Goal: Task Accomplishment & Management: Complete application form

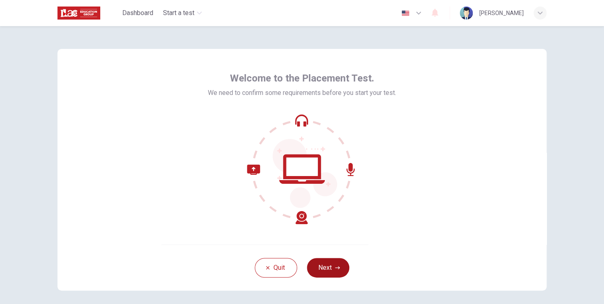
click at [329, 266] on button "Next" at bounding box center [328, 268] width 42 height 20
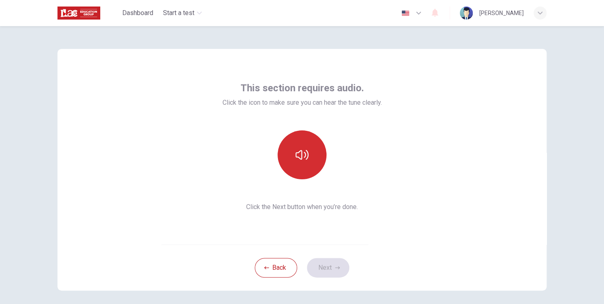
click at [290, 151] on button "button" at bounding box center [301, 154] width 49 height 49
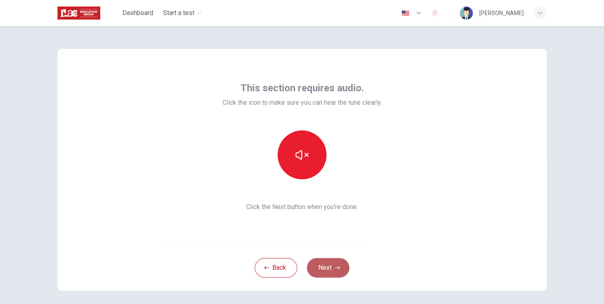
click at [324, 264] on button "Next" at bounding box center [328, 268] width 42 height 20
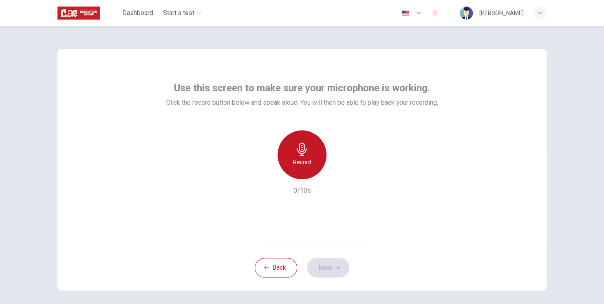
click at [303, 165] on h6 "Record" at bounding box center [302, 162] width 18 height 10
click at [303, 165] on h6 "Stop" at bounding box center [302, 162] width 12 height 10
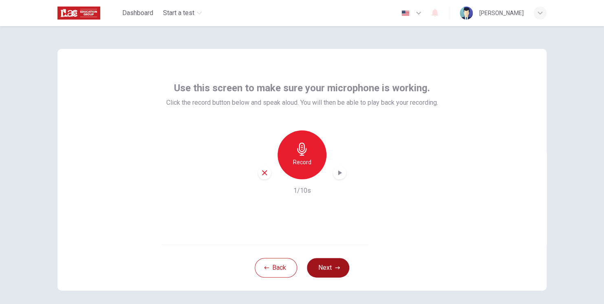
click at [323, 269] on button "Next" at bounding box center [328, 268] width 42 height 20
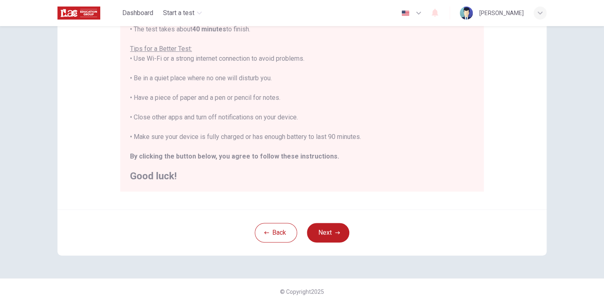
scroll to position [149, 0]
click at [332, 230] on button "Next" at bounding box center [328, 232] width 42 height 20
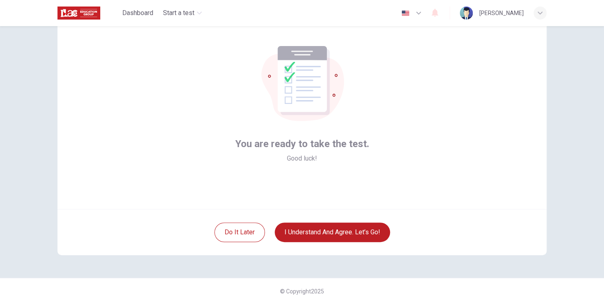
scroll to position [35, 0]
click at [347, 225] on button "I understand and agree. Let’s go!" at bounding box center [332, 232] width 115 height 20
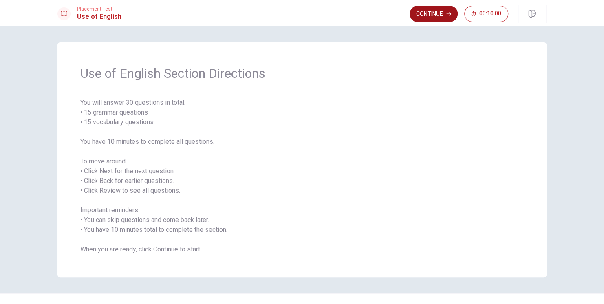
click at [432, 16] on button "Continue" at bounding box center [433, 14] width 48 height 16
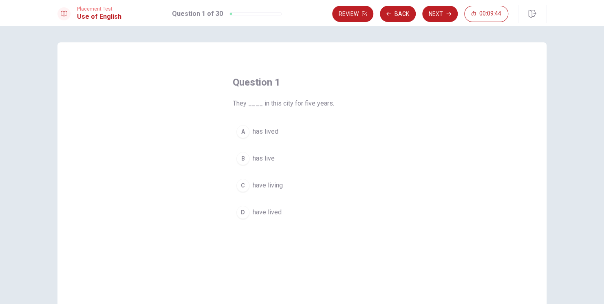
click at [261, 212] on span "have lived" at bounding box center [267, 212] width 29 height 10
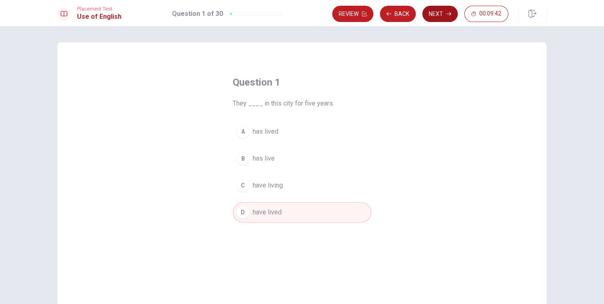
click at [433, 15] on button "Next" at bounding box center [439, 14] width 35 height 16
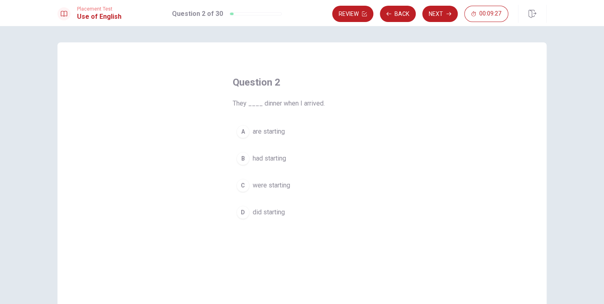
click at [276, 187] on span "were starting" at bounding box center [271, 185] width 37 height 10
click at [439, 12] on button "Next" at bounding box center [439, 14] width 35 height 16
drag, startPoint x: 257, startPoint y: 156, endPoint x: 282, endPoint y: 152, distance: 25.1
click at [257, 156] on span "Did" at bounding box center [258, 159] width 10 height 10
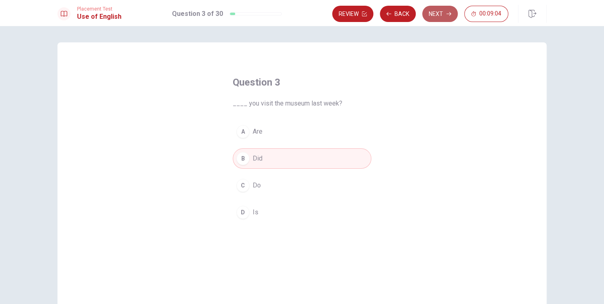
click at [438, 12] on button "Next" at bounding box center [439, 14] width 35 height 16
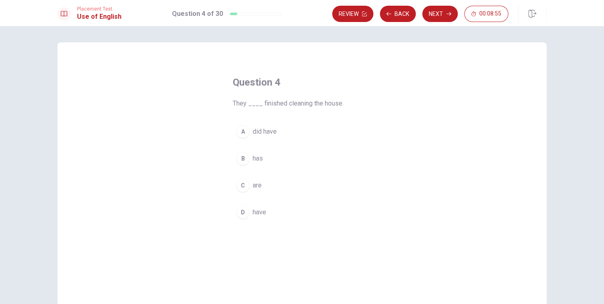
click at [260, 211] on span "have" at bounding box center [259, 212] width 13 height 10
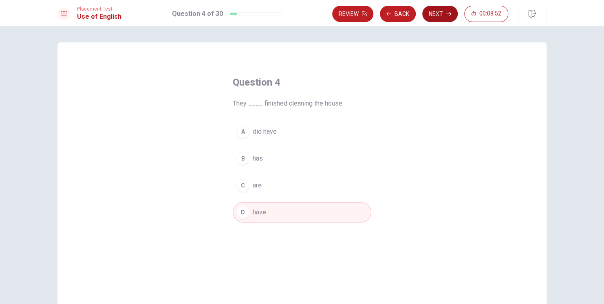
click at [435, 17] on button "Next" at bounding box center [439, 14] width 35 height 16
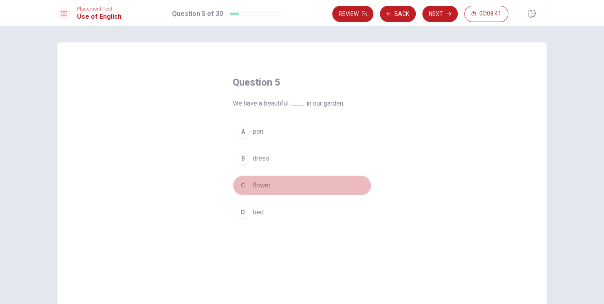
click at [260, 185] on span "flower" at bounding box center [262, 185] width 18 height 10
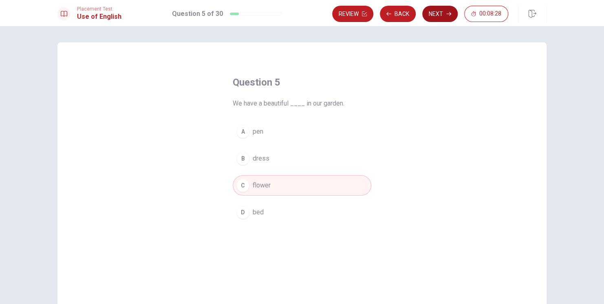
click at [435, 16] on button "Next" at bounding box center [439, 14] width 35 height 16
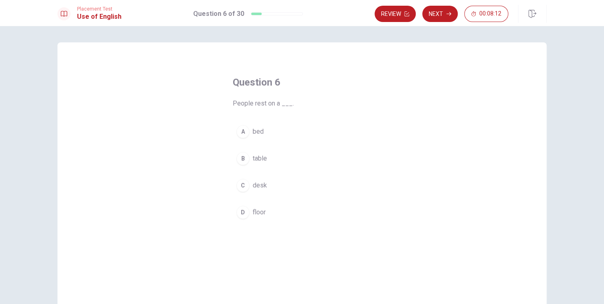
click at [255, 134] on span "bed" at bounding box center [258, 132] width 11 height 10
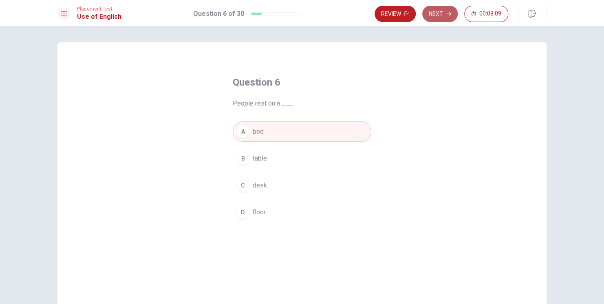
click at [443, 13] on button "Next" at bounding box center [439, 14] width 35 height 16
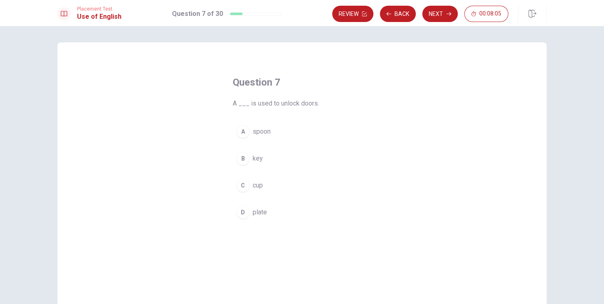
click at [268, 156] on button "B key" at bounding box center [302, 158] width 139 height 20
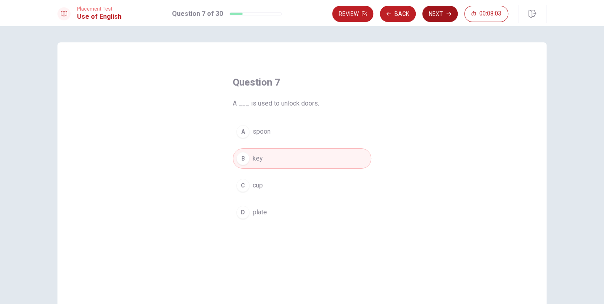
click at [440, 15] on button "Next" at bounding box center [439, 14] width 35 height 16
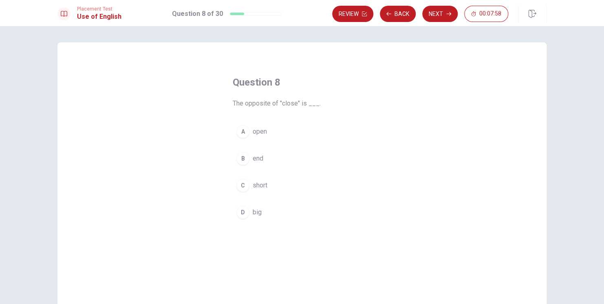
click at [262, 132] on span "open" at bounding box center [260, 132] width 14 height 10
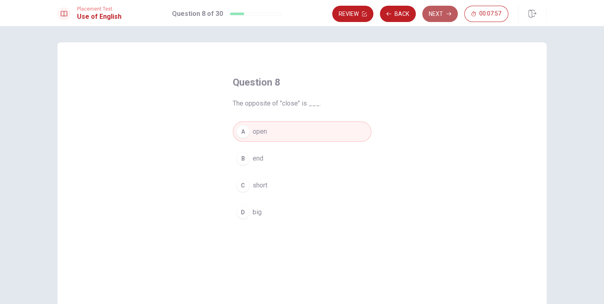
click at [430, 15] on button "Next" at bounding box center [439, 14] width 35 height 16
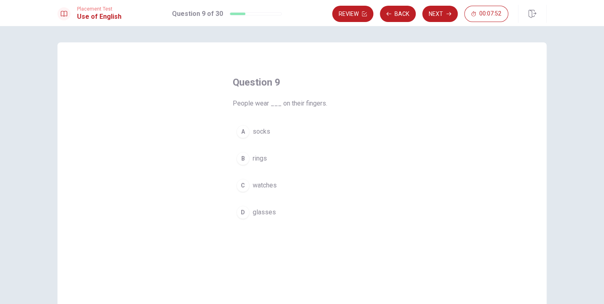
click at [257, 160] on span "rings" at bounding box center [260, 159] width 14 height 10
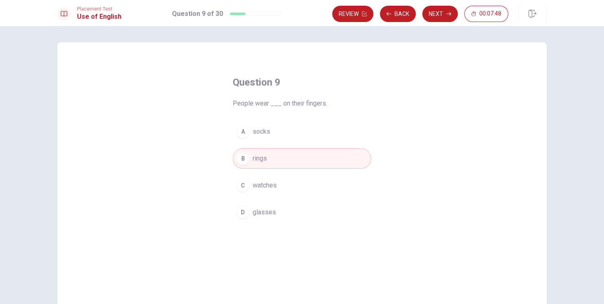
click at [437, 15] on button "Next" at bounding box center [439, 14] width 35 height 16
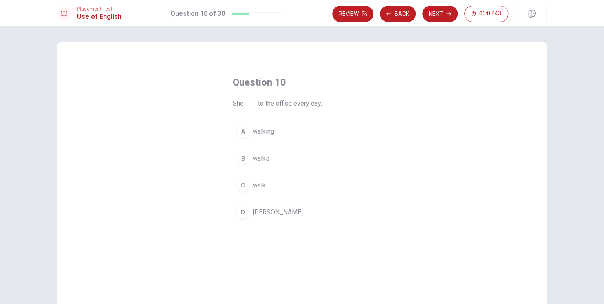
click at [256, 161] on span "walks" at bounding box center [261, 159] width 17 height 10
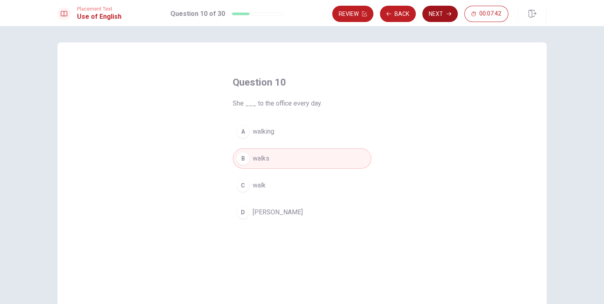
click at [438, 13] on button "Next" at bounding box center [439, 14] width 35 height 16
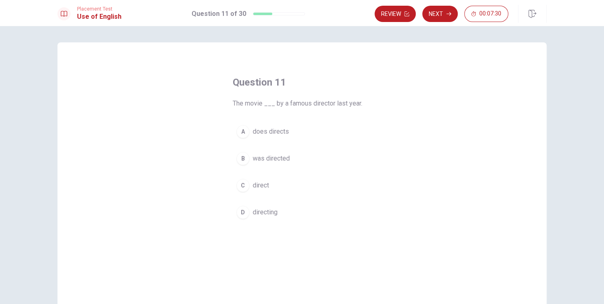
click at [266, 156] on span "was directed" at bounding box center [271, 159] width 37 height 10
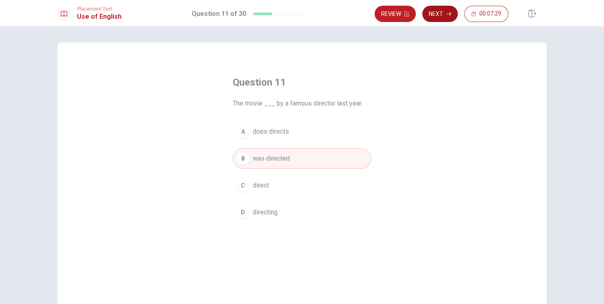
click at [439, 15] on button "Next" at bounding box center [439, 14] width 35 height 16
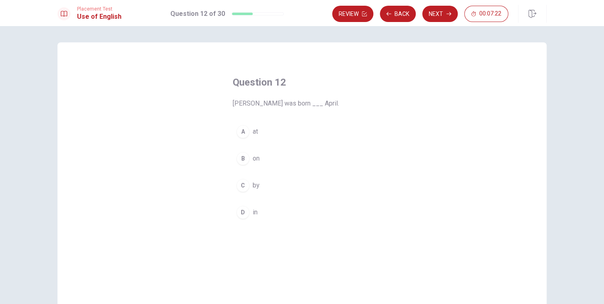
click at [255, 211] on span "in" at bounding box center [255, 212] width 5 height 10
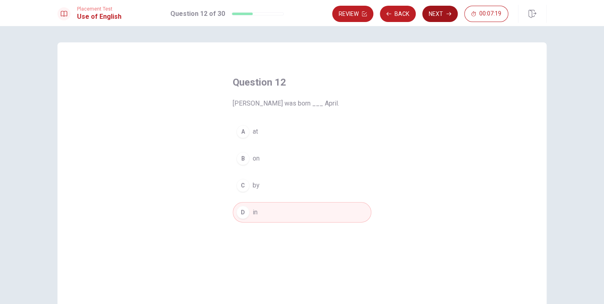
click at [437, 15] on button "Next" at bounding box center [439, 14] width 35 height 16
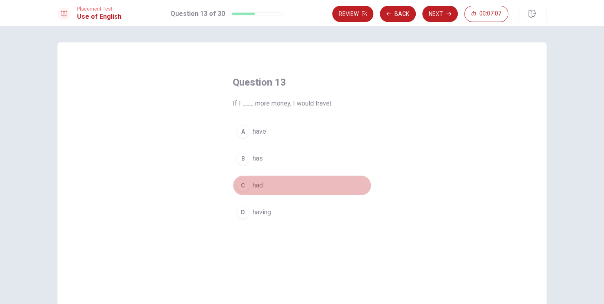
click at [256, 188] on span "had" at bounding box center [258, 185] width 10 height 10
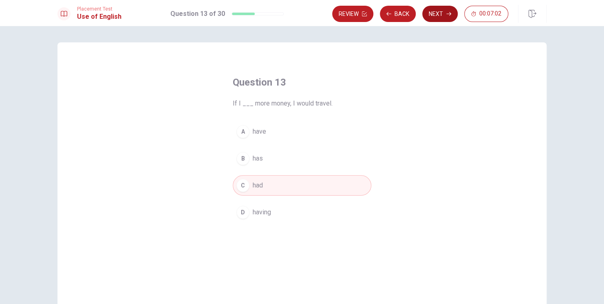
click at [440, 13] on button "Next" at bounding box center [439, 14] width 35 height 16
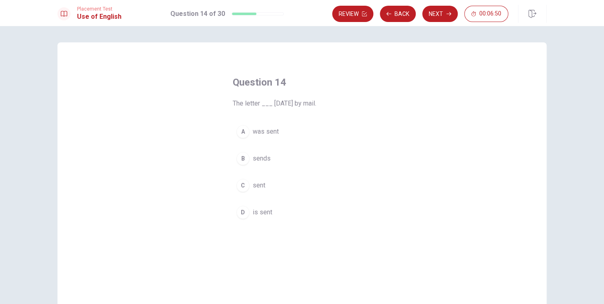
click at [266, 132] on span "was sent" at bounding box center [266, 132] width 26 height 10
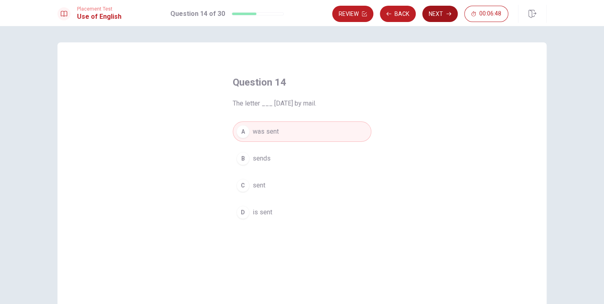
click at [438, 15] on button "Next" at bounding box center [439, 14] width 35 height 16
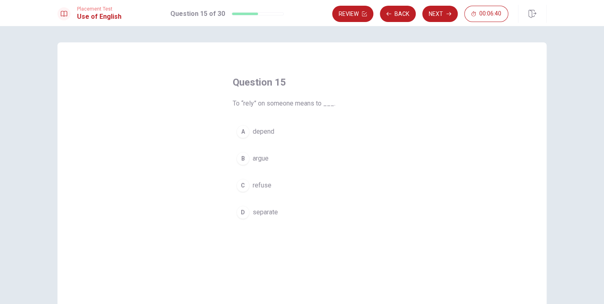
click at [262, 132] on span "depend" at bounding box center [264, 132] width 22 height 10
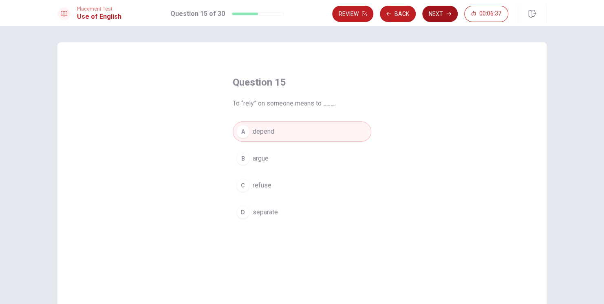
click at [442, 13] on button "Next" at bounding box center [439, 14] width 35 height 16
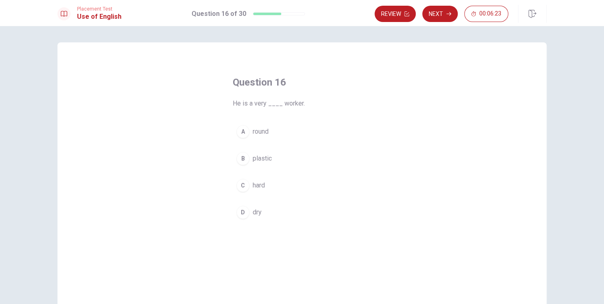
click at [254, 187] on span "hard" at bounding box center [259, 185] width 12 height 10
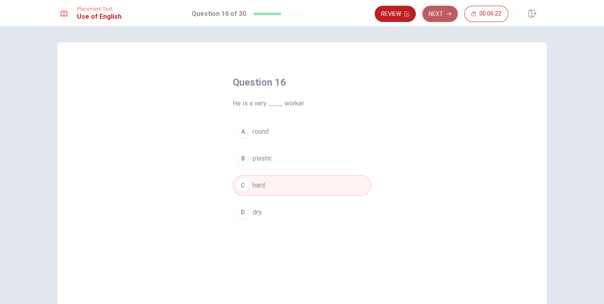
click at [442, 7] on button "Next" at bounding box center [439, 14] width 35 height 16
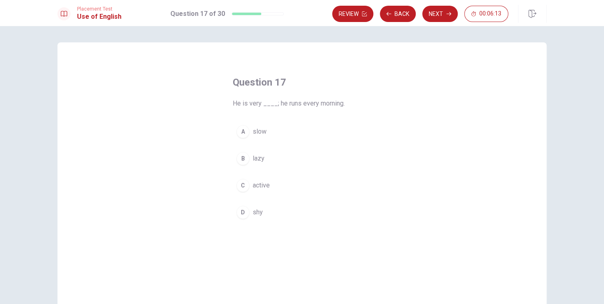
click at [261, 186] on span "active" at bounding box center [261, 185] width 17 height 10
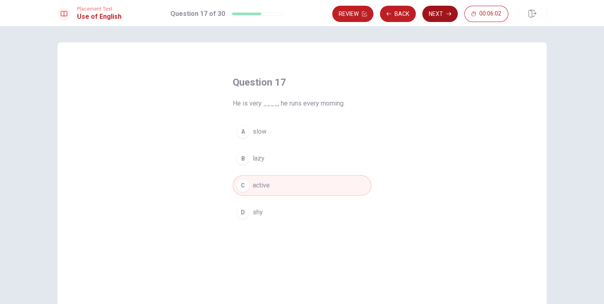
click at [438, 16] on button "Next" at bounding box center [439, 14] width 35 height 16
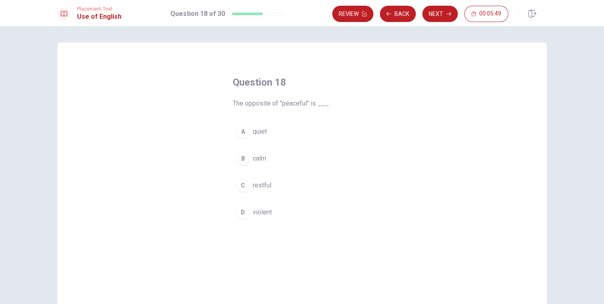
click at [263, 211] on span "violent" at bounding box center [262, 212] width 19 height 10
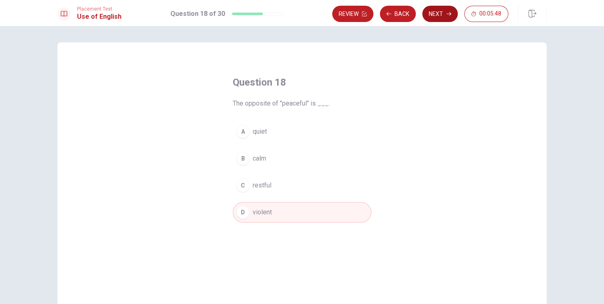
click at [434, 14] on button "Next" at bounding box center [439, 14] width 35 height 16
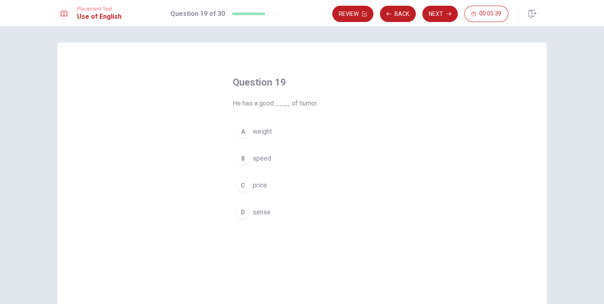
click at [265, 212] on span "sense" at bounding box center [262, 212] width 18 height 10
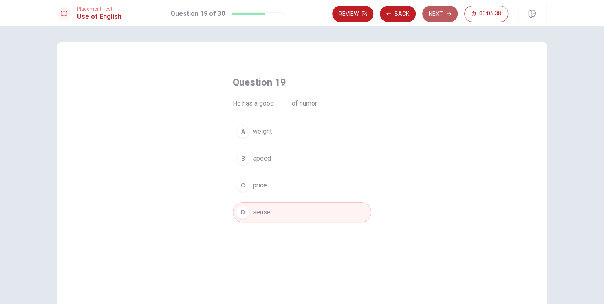
click at [437, 15] on button "Next" at bounding box center [439, 14] width 35 height 16
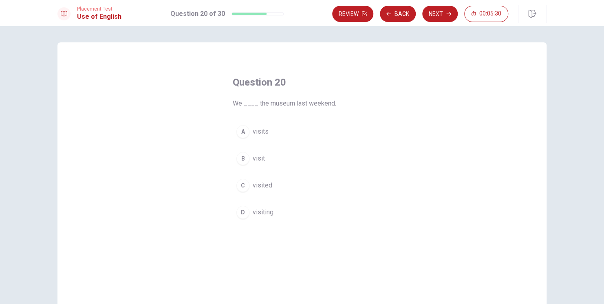
click at [262, 186] on span "visited" at bounding box center [263, 185] width 20 height 10
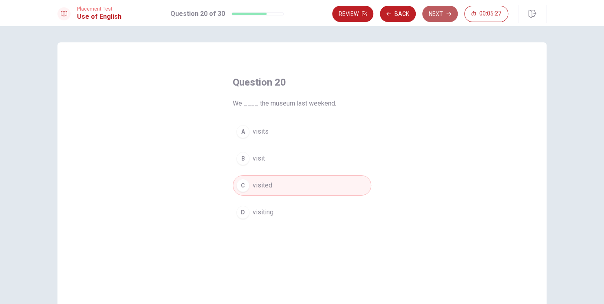
click at [433, 17] on button "Next" at bounding box center [439, 14] width 35 height 16
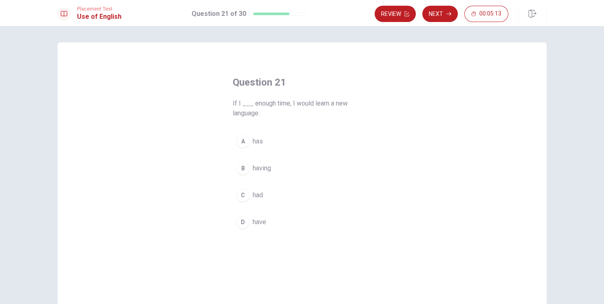
click at [259, 197] on span "had" at bounding box center [258, 195] width 10 height 10
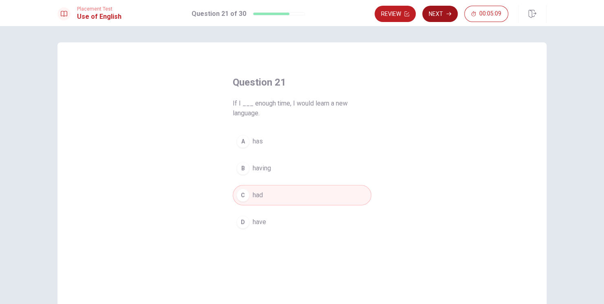
click at [440, 15] on button "Next" at bounding box center [439, 14] width 35 height 16
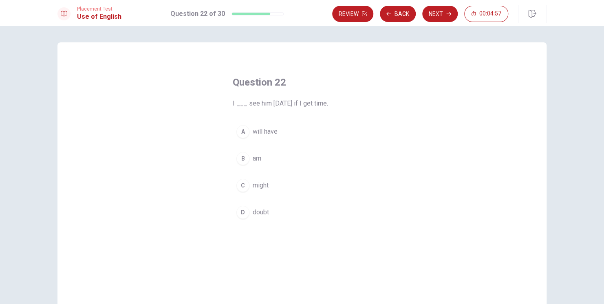
click at [256, 186] on span "might" at bounding box center [261, 185] width 16 height 10
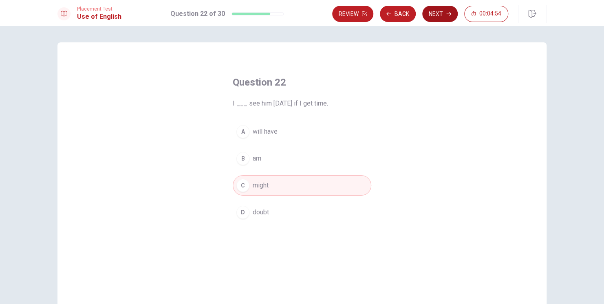
click at [438, 14] on button "Next" at bounding box center [439, 14] width 35 height 16
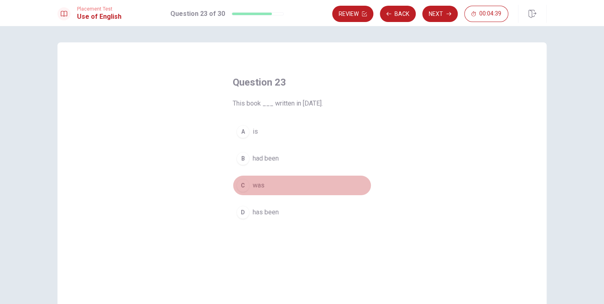
click at [259, 185] on span "was" at bounding box center [259, 185] width 12 height 10
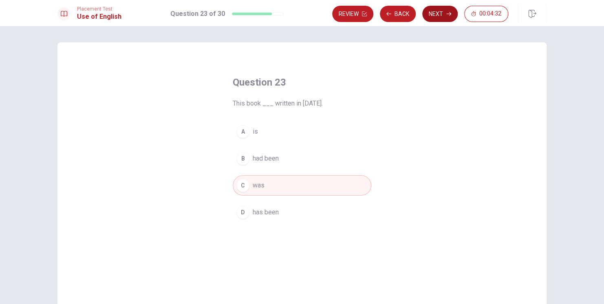
click at [435, 15] on button "Next" at bounding box center [439, 14] width 35 height 16
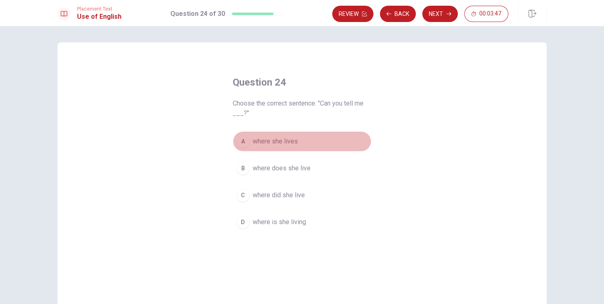
click at [277, 142] on span "where she lives" at bounding box center [275, 141] width 45 height 10
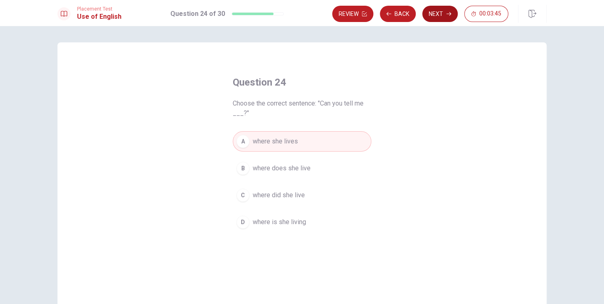
click at [434, 15] on button "Next" at bounding box center [439, 14] width 35 height 16
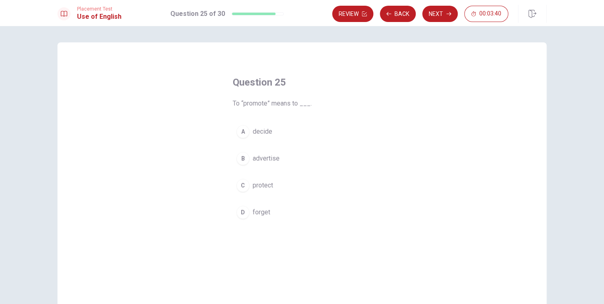
click at [268, 159] on span "advertise" at bounding box center [266, 159] width 27 height 10
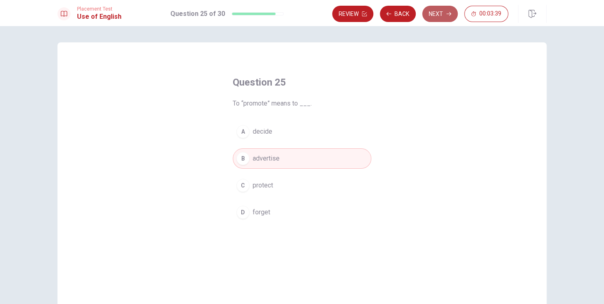
click at [440, 15] on button "Next" at bounding box center [439, 14] width 35 height 16
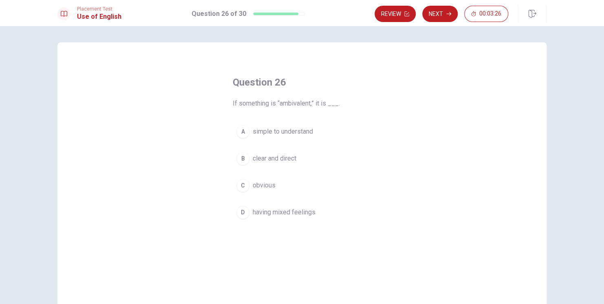
click at [303, 213] on span "having mixed feelings" at bounding box center [284, 212] width 63 height 10
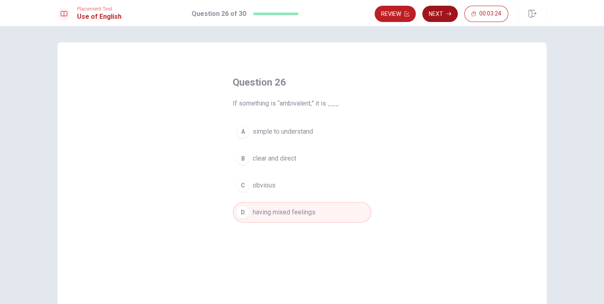
click at [442, 15] on button "Next" at bounding box center [439, 14] width 35 height 16
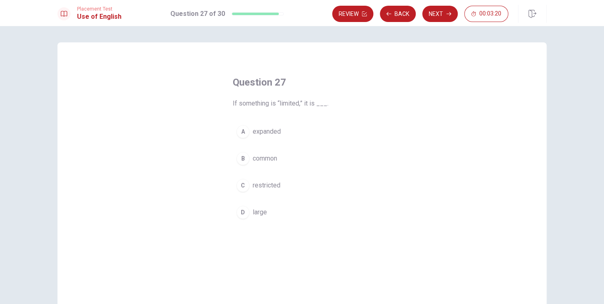
click at [272, 183] on span "restricted" at bounding box center [267, 185] width 28 height 10
click at [435, 14] on button "Next" at bounding box center [439, 14] width 35 height 16
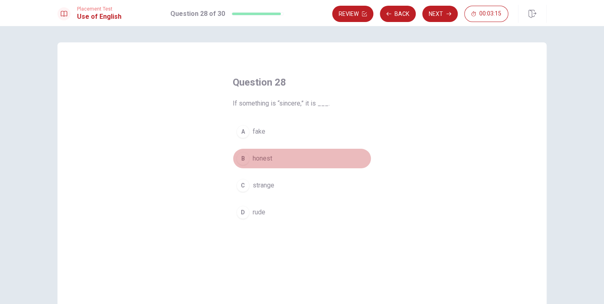
click at [264, 155] on span "honest" at bounding box center [263, 159] width 20 height 10
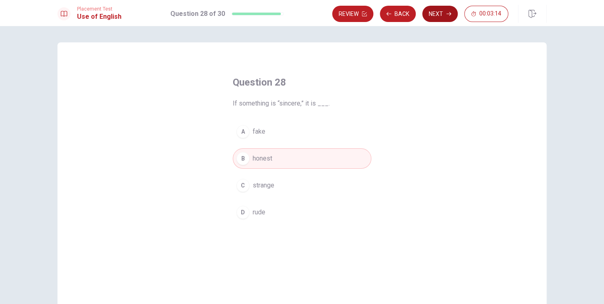
click at [436, 13] on button "Next" at bounding box center [439, 14] width 35 height 16
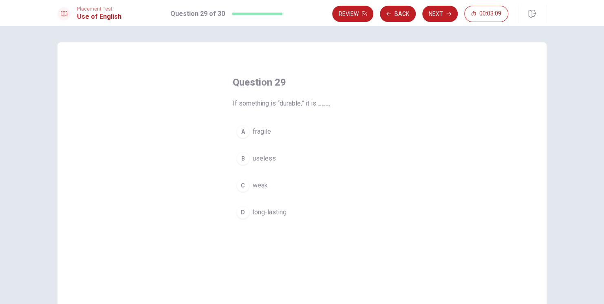
click at [275, 209] on span "long-lasting" at bounding box center [270, 212] width 34 height 10
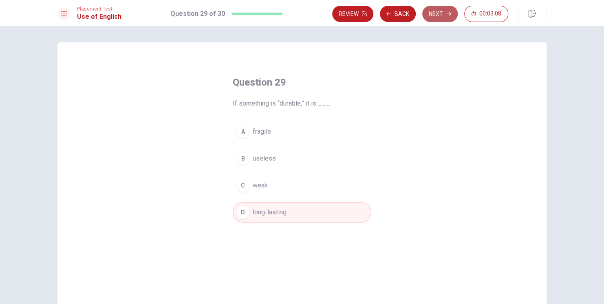
click at [442, 16] on button "Next" at bounding box center [439, 14] width 35 height 16
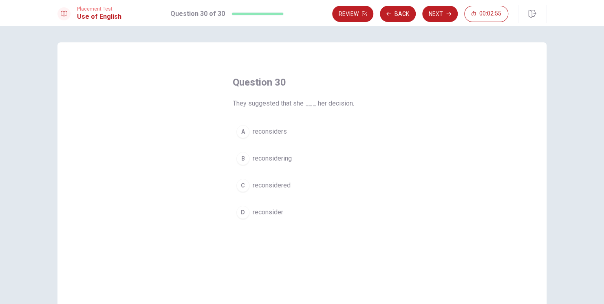
click at [277, 186] on span "reconsidered" at bounding box center [272, 185] width 38 height 10
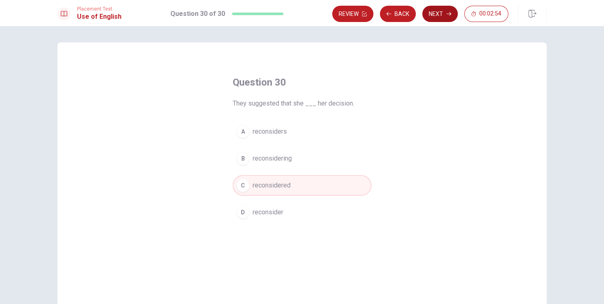
click at [437, 13] on button "Next" at bounding box center [439, 14] width 35 height 16
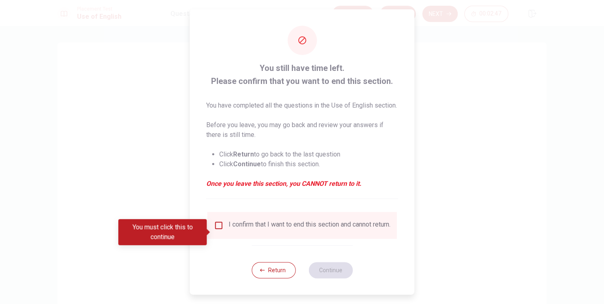
click at [217, 230] on input "You must click this to continue" at bounding box center [219, 225] width 10 height 10
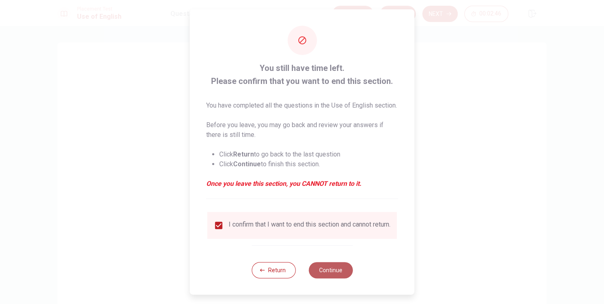
click at [328, 278] on button "Continue" at bounding box center [330, 270] width 44 height 16
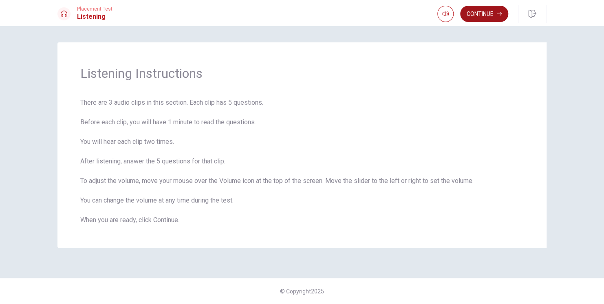
click at [478, 11] on button "Continue" at bounding box center [484, 14] width 48 height 16
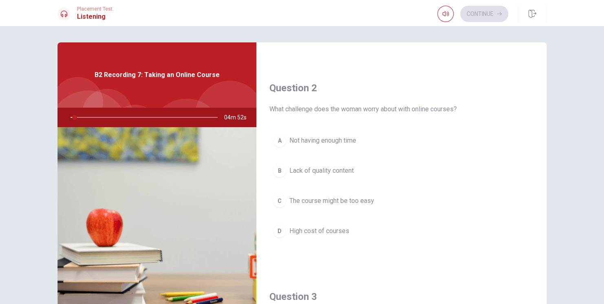
scroll to position [198, 0]
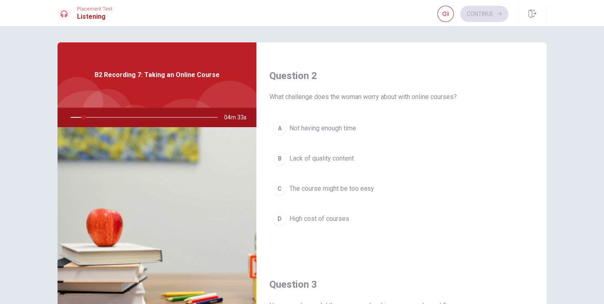
drag, startPoint x: 271, startPoint y: 97, endPoint x: 306, endPoint y: 97, distance: 34.2
click at [306, 97] on span "What challenge does the woman worry about with online courses?" at bounding box center [401, 97] width 264 height 10
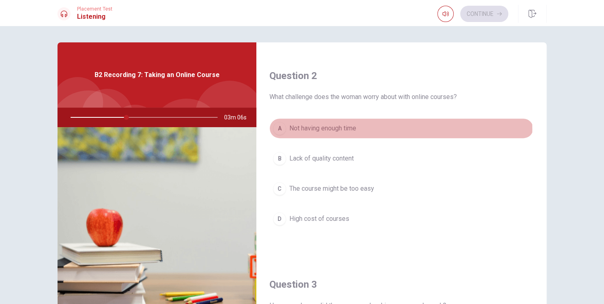
click at [328, 128] on span "Not having enough time" at bounding box center [322, 128] width 67 height 10
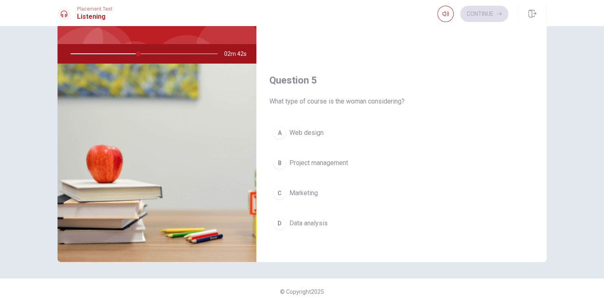
scroll to position [64, 0]
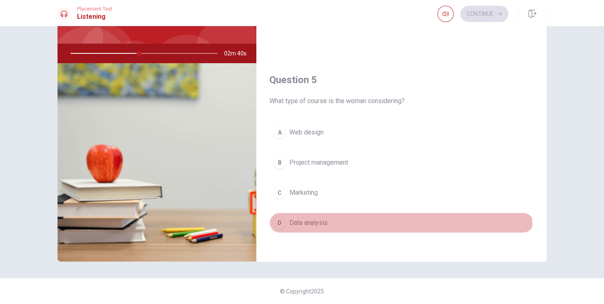
click at [298, 218] on span "Data analysis" at bounding box center [308, 223] width 38 height 10
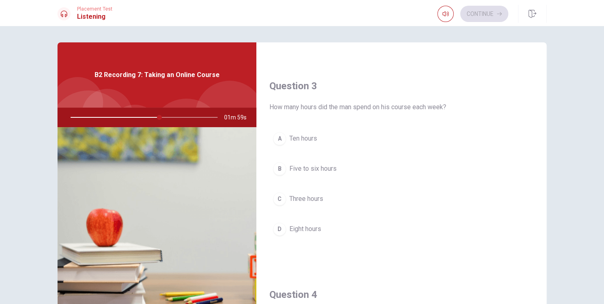
scroll to position [396, 0]
click at [306, 167] on span "Five to six hours" at bounding box center [312, 169] width 47 height 10
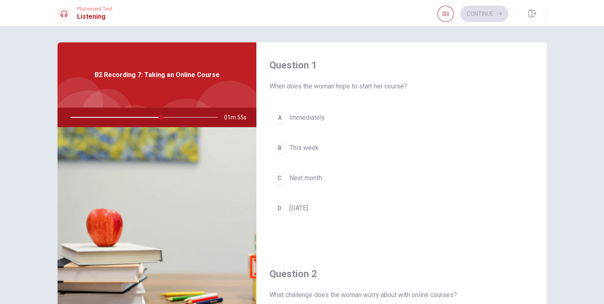
scroll to position [0, 0]
click at [305, 150] on span "This week" at bounding box center [303, 148] width 29 height 10
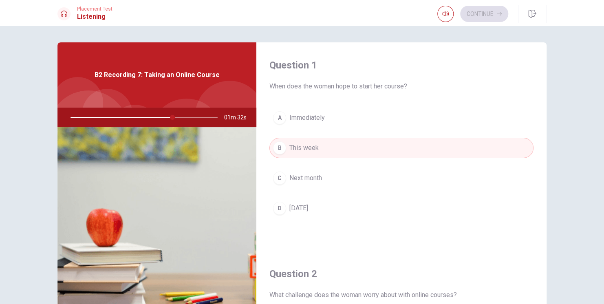
click at [313, 175] on span "Next month" at bounding box center [305, 178] width 33 height 10
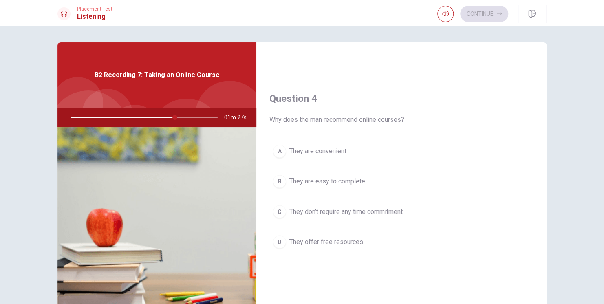
scroll to position [594, 0]
click at [332, 149] on span "They are convenient" at bounding box center [317, 149] width 57 height 10
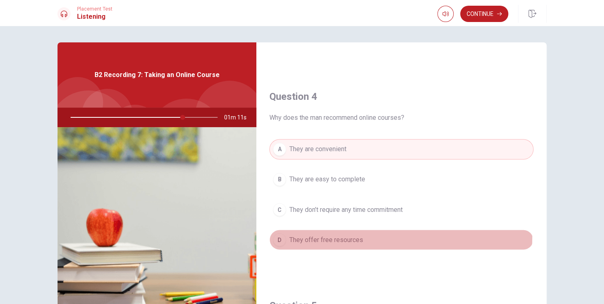
click at [334, 235] on span "They offer free resources" at bounding box center [326, 240] width 74 height 10
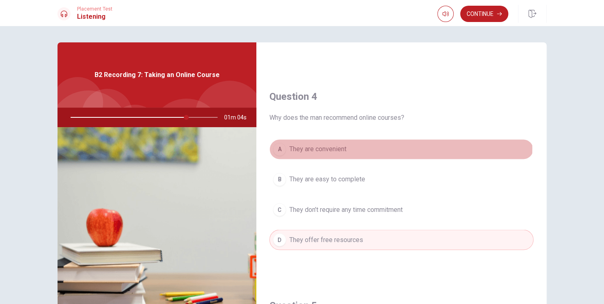
click at [327, 145] on span "They are convenient" at bounding box center [317, 149] width 57 height 10
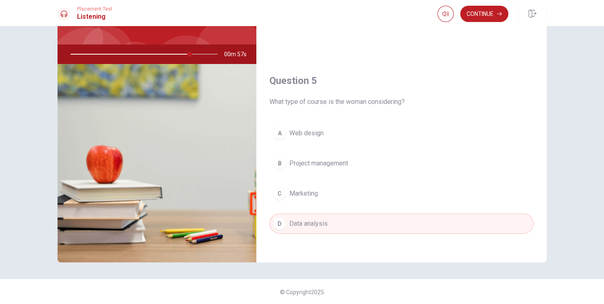
scroll to position [64, 0]
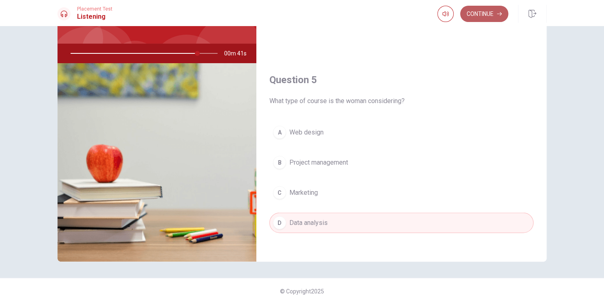
click at [482, 15] on button "Continue" at bounding box center [484, 14] width 48 height 16
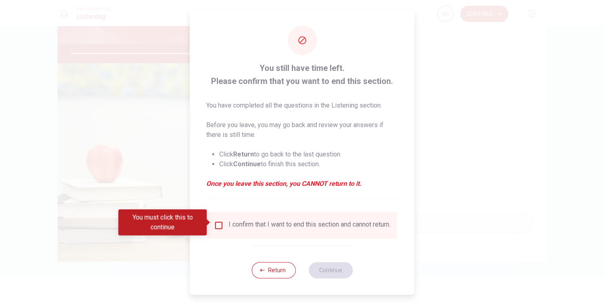
click at [216, 222] on input "You must click this to continue" at bounding box center [219, 225] width 10 height 10
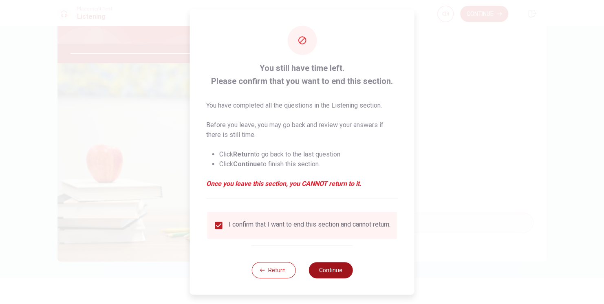
click at [326, 271] on button "Continue" at bounding box center [330, 270] width 44 height 16
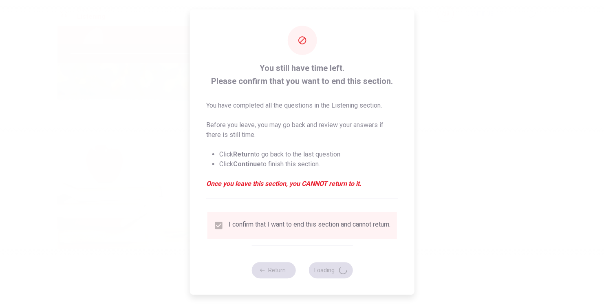
type input "89"
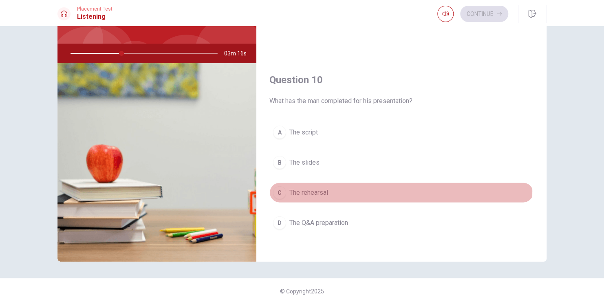
click at [301, 187] on span "The rehearsal" at bounding box center [308, 192] width 39 height 10
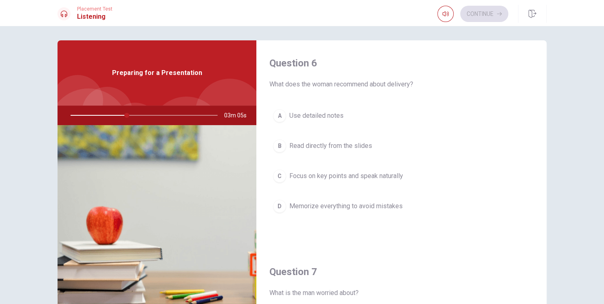
scroll to position [0, 0]
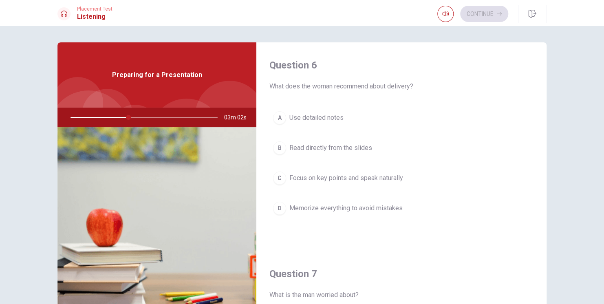
drag, startPoint x: 386, startPoint y: 176, endPoint x: 394, endPoint y: 175, distance: 8.2
click at [386, 176] on span "Focus on key points and speak naturally" at bounding box center [346, 178] width 114 height 10
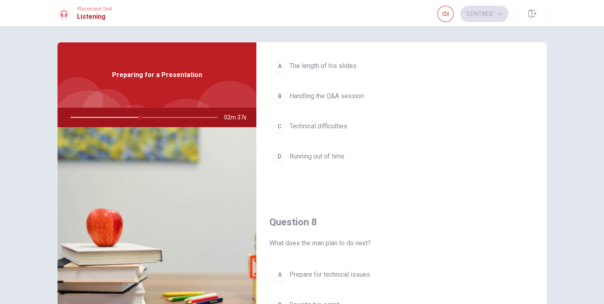
scroll to position [261, 0]
click at [352, 95] on span "Handling the Q&A session" at bounding box center [326, 96] width 75 height 10
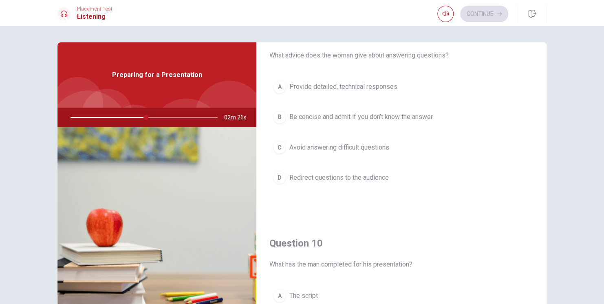
scroll to position [657, 0]
click at [385, 112] on span "Be concise and admit if you don’t know the answer" at bounding box center [360, 117] width 143 height 10
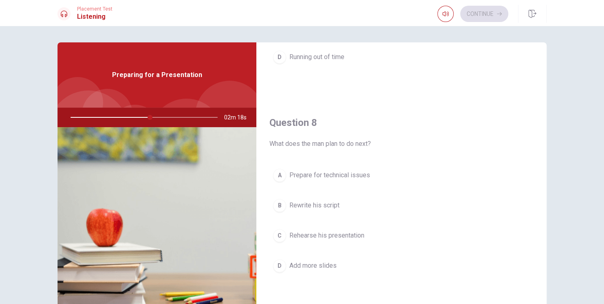
scroll to position [360, 0]
click at [339, 233] on span "Rehearse his presentation" at bounding box center [326, 236] width 75 height 10
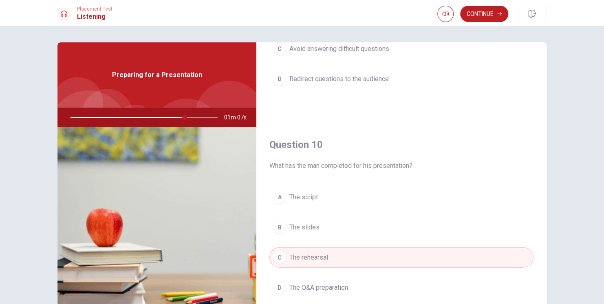
scroll to position [756, 0]
click at [487, 15] on button "Continue" at bounding box center [484, 14] width 48 height 16
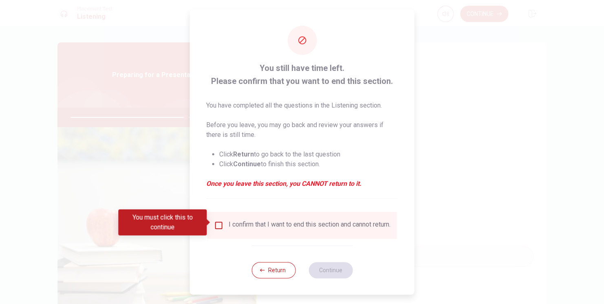
click at [217, 224] on input "You must click this to continue" at bounding box center [219, 225] width 10 height 10
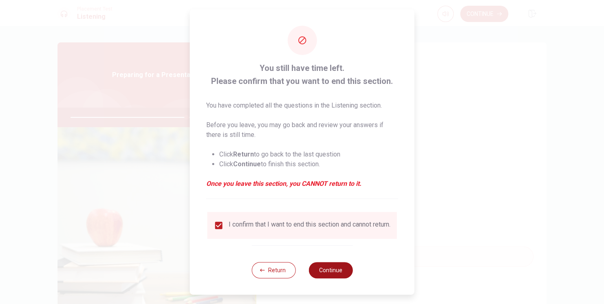
click at [336, 273] on button "Continue" at bounding box center [330, 270] width 44 height 16
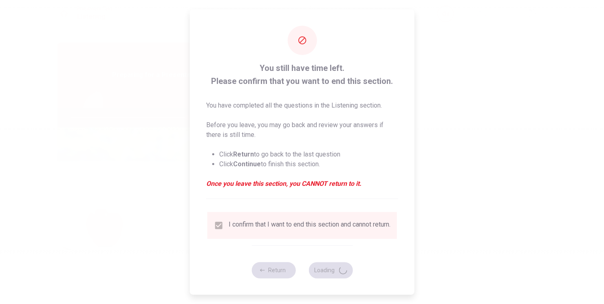
type input "80"
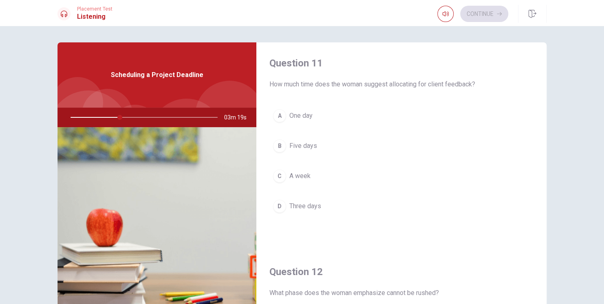
scroll to position [0, 0]
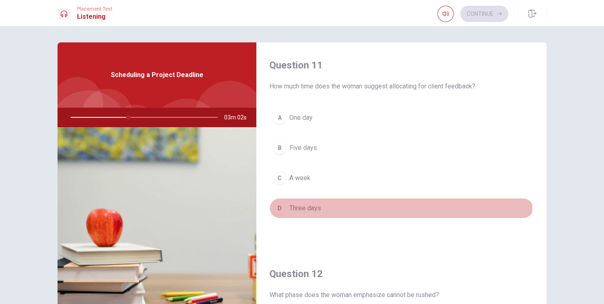
click at [309, 208] on span "Three days" at bounding box center [305, 208] width 32 height 10
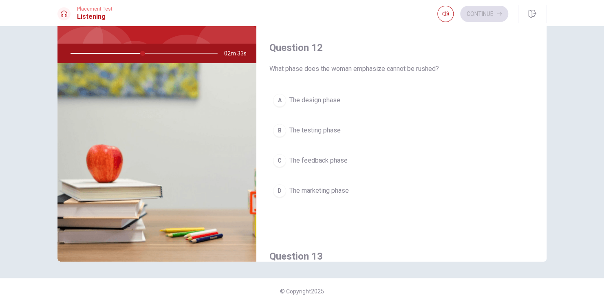
scroll to position [161, 0]
click at [326, 101] on span "The design phase" at bounding box center [314, 101] width 51 height 10
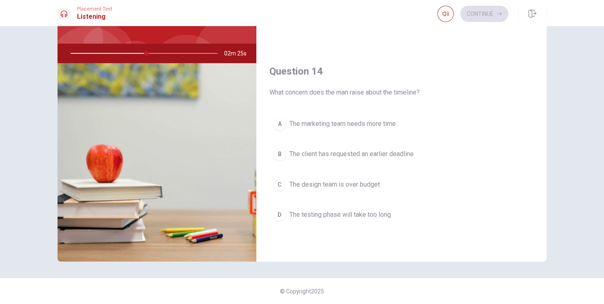
scroll to position [558, 0]
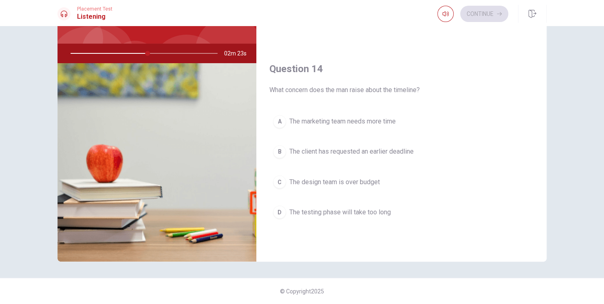
click at [374, 119] on span "The marketing team needs more time" at bounding box center [342, 122] width 106 height 10
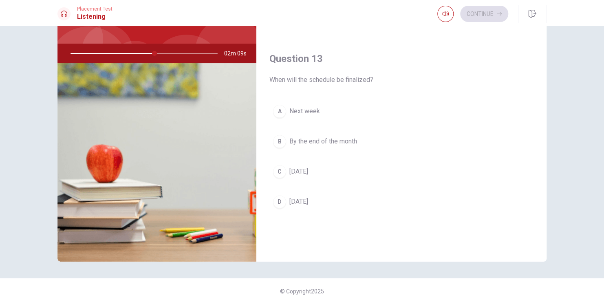
scroll to position [360, 0]
click at [308, 198] on span "[DATE]" at bounding box center [298, 202] width 19 height 10
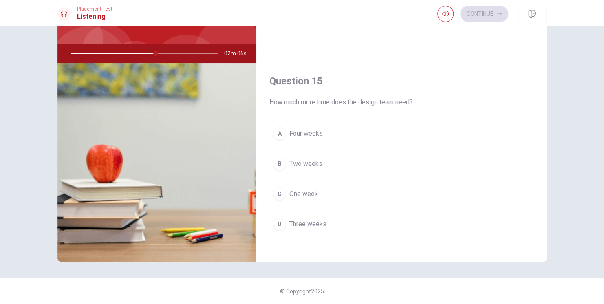
scroll to position [756, 0]
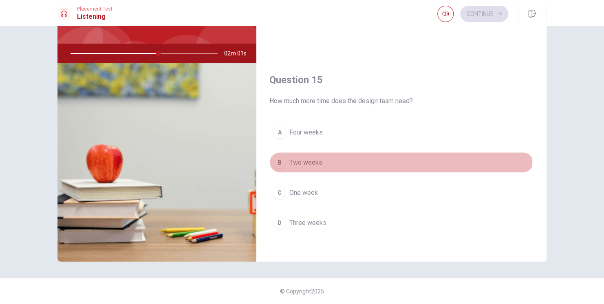
click at [306, 160] on span "Two weeks" at bounding box center [305, 162] width 33 height 10
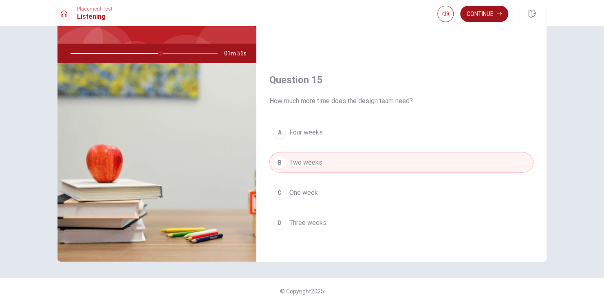
click at [484, 14] on button "Continue" at bounding box center [484, 14] width 48 height 16
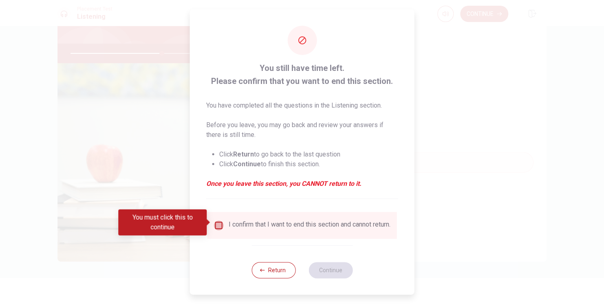
click at [220, 222] on input "You must click this to continue" at bounding box center [219, 225] width 10 height 10
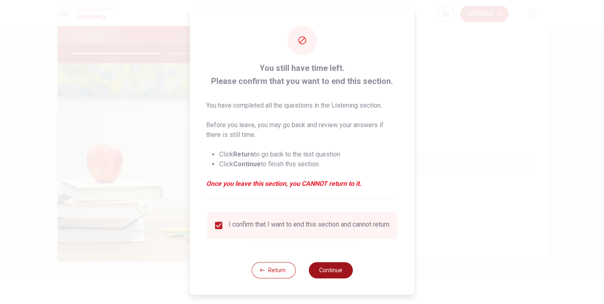
click at [332, 272] on button "Continue" at bounding box center [330, 270] width 44 height 16
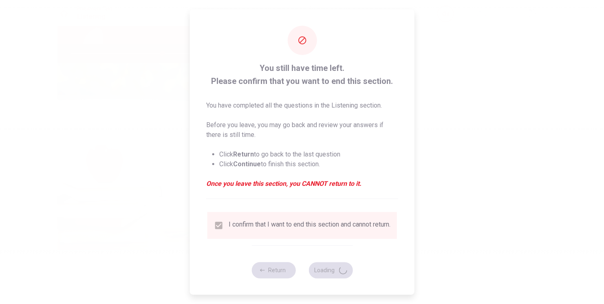
type input "63"
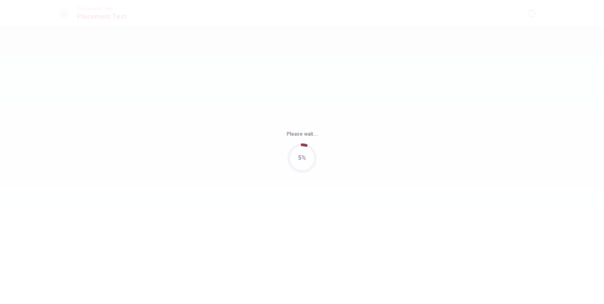
scroll to position [0, 0]
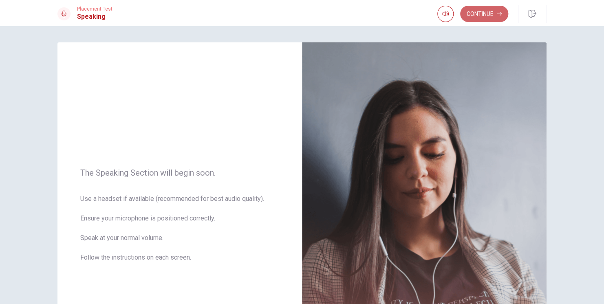
drag, startPoint x: 481, startPoint y: 13, endPoint x: 466, endPoint y: 21, distance: 16.6
click at [481, 13] on button "Continue" at bounding box center [484, 14] width 48 height 16
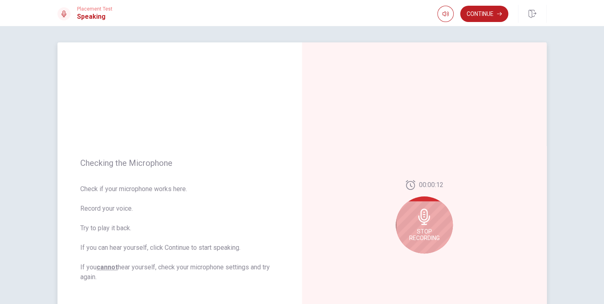
click at [416, 224] on icon at bounding box center [424, 217] width 16 height 16
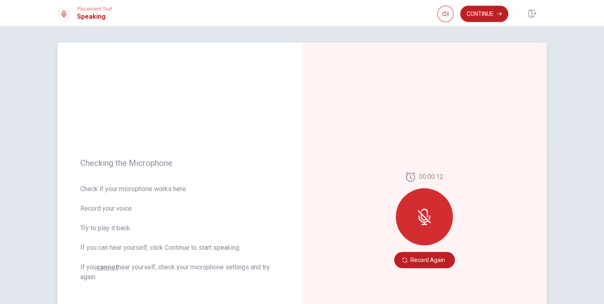
click at [430, 227] on div at bounding box center [424, 216] width 57 height 57
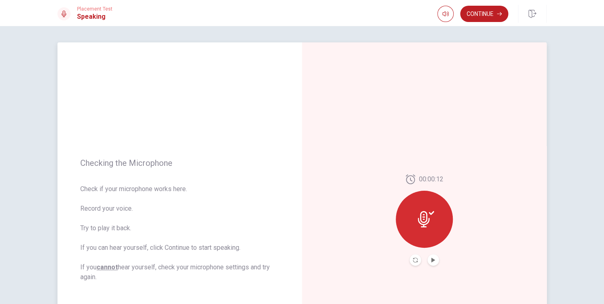
click at [427, 222] on icon at bounding box center [424, 219] width 12 height 16
click at [432, 257] on icon "Play Audio" at bounding box center [433, 259] width 5 height 5
click at [412, 216] on div at bounding box center [424, 219] width 57 height 57
click at [426, 214] on icon at bounding box center [426, 219] width 16 height 16
click at [414, 260] on icon "Record Again" at bounding box center [415, 259] width 5 height 5
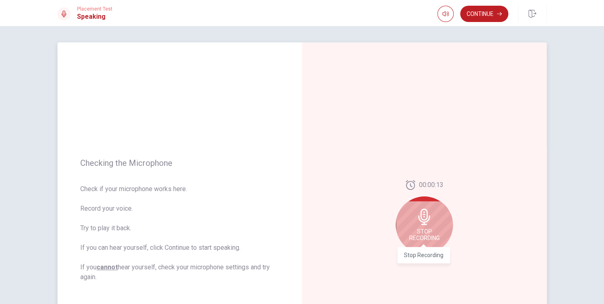
click at [422, 237] on span "Stop Recording" at bounding box center [424, 234] width 31 height 13
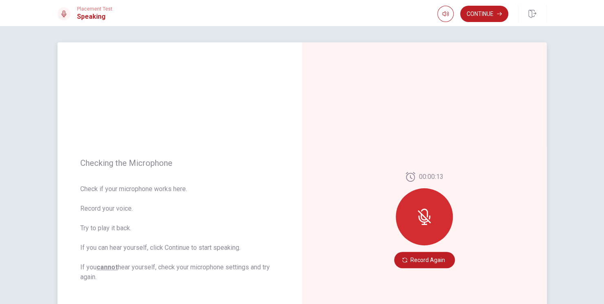
click at [420, 225] on div at bounding box center [424, 216] width 57 height 57
click at [419, 261] on button "Record Again" at bounding box center [424, 260] width 61 height 16
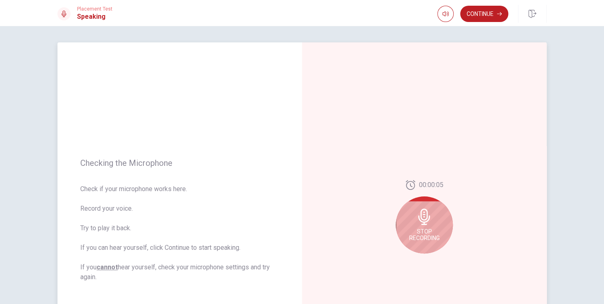
click at [428, 237] on span "Stop Recording" at bounding box center [424, 234] width 31 height 13
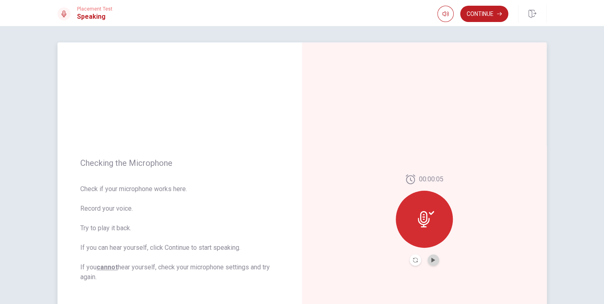
click at [433, 263] on button "Play Audio" at bounding box center [432, 259] width 11 height 11
click at [476, 15] on button "Continue" at bounding box center [484, 14] width 48 height 16
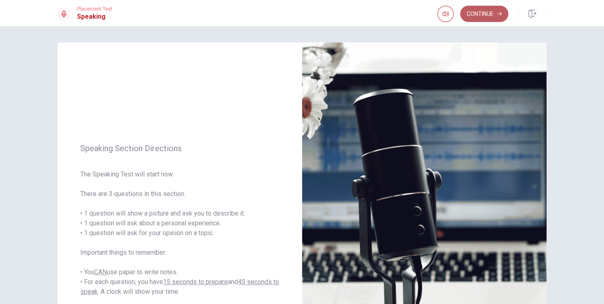
click at [487, 13] on button "Continue" at bounding box center [484, 14] width 48 height 16
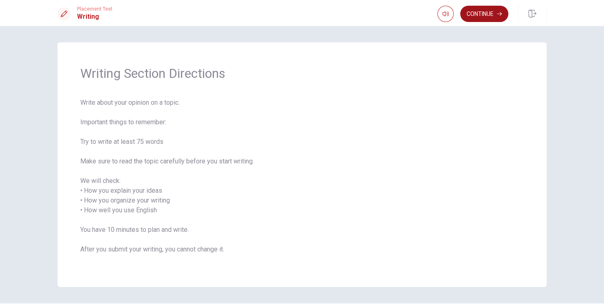
click at [482, 18] on button "Continue" at bounding box center [484, 14] width 48 height 16
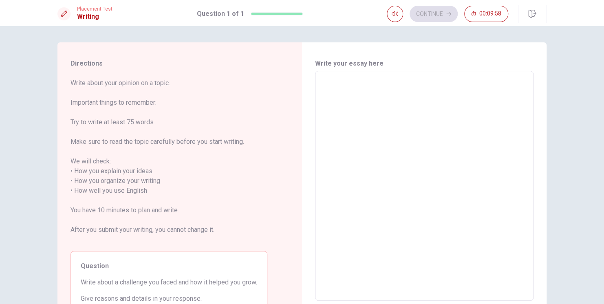
click at [349, 90] on textarea at bounding box center [424, 186] width 207 height 216
click at [346, 88] on textarea at bounding box center [424, 186] width 207 height 216
type textarea "l"
type textarea "x"
type textarea "le"
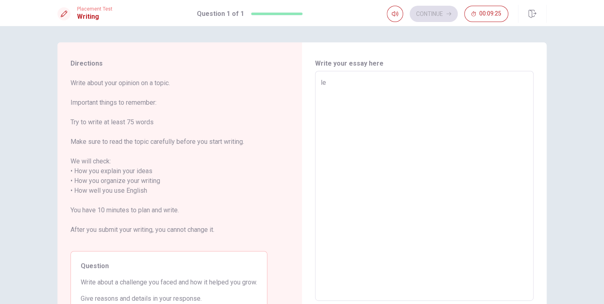
type textarea "x"
type textarea "lea"
type textarea "x"
type textarea "[PERSON_NAME]"
type textarea "x"
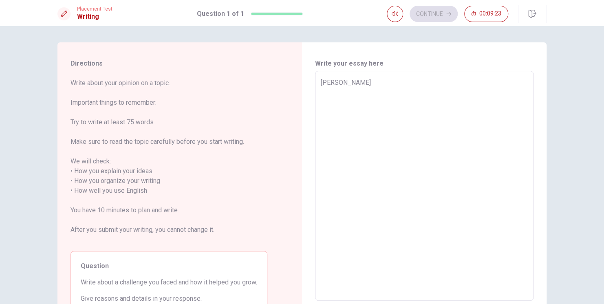
type textarea "learn"
type textarea "x"
type textarea "learni"
type textarea "x"
type textarea "learnin"
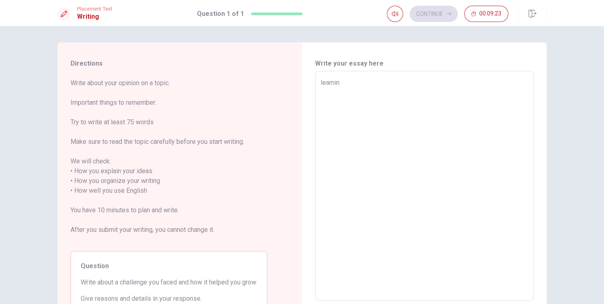
type textarea "x"
type textarea "learning"
type textarea "x"
type textarea "learning"
type textarea "x"
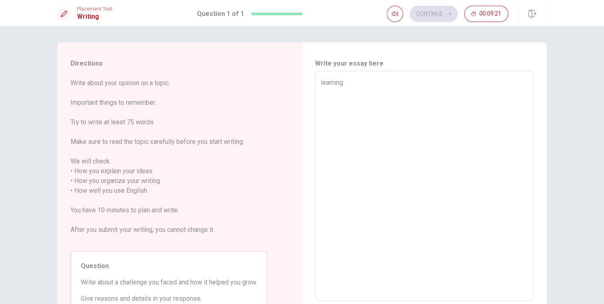
type textarea "learning e"
type textarea "x"
type textarea "learning en"
type textarea "x"
type textarea "learning enl"
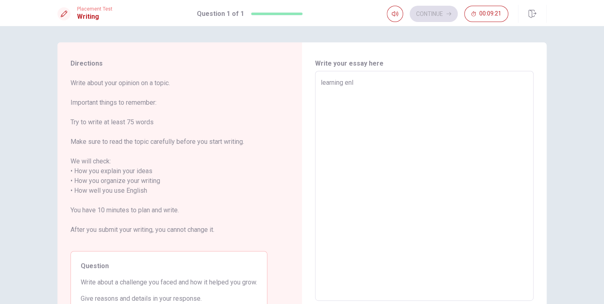
type textarea "x"
type textarea "learning enlg"
type textarea "x"
type textarea "learning enlgi"
type textarea "x"
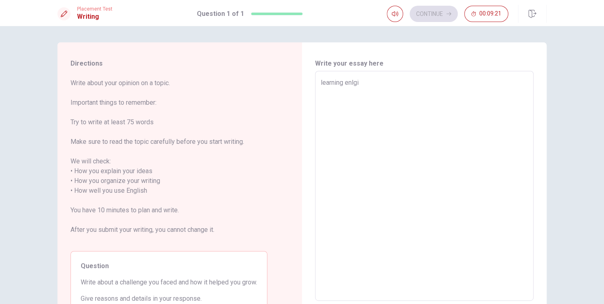
type textarea "learning enlgis"
type textarea "x"
type textarea "learning enlgish"
type textarea "x"
type textarea "learning enlgis"
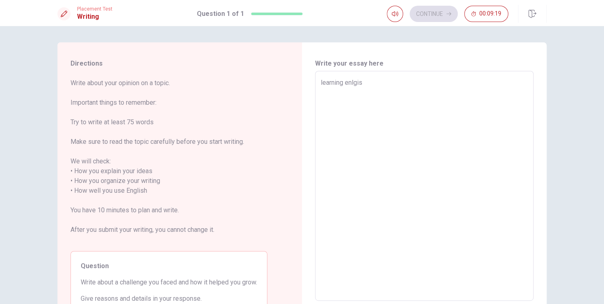
type textarea "x"
type textarea "learning enlgi"
type textarea "x"
type textarea "learning enlg"
type textarea "x"
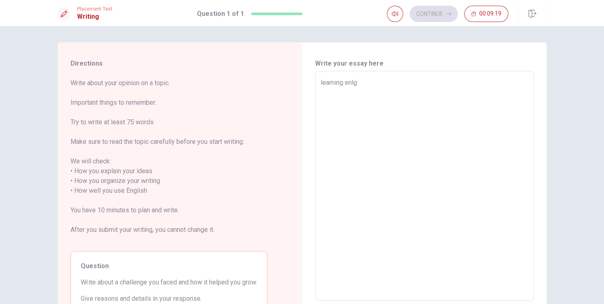
type textarea "learning enl"
type textarea "x"
type textarea "learning en"
type textarea "x"
type textarea "learning eng"
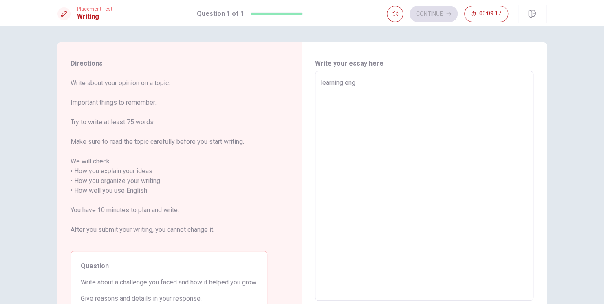
type textarea "x"
type textarea "learning engl"
type textarea "x"
type textarea "learning engli"
type textarea "x"
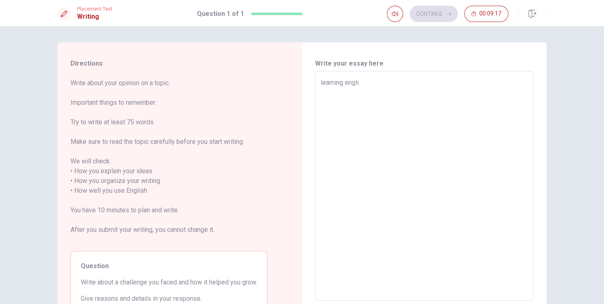
type textarea "learning englis"
type textarea "x"
type textarea "learning english"
type textarea "x"
type textarea "learning english"
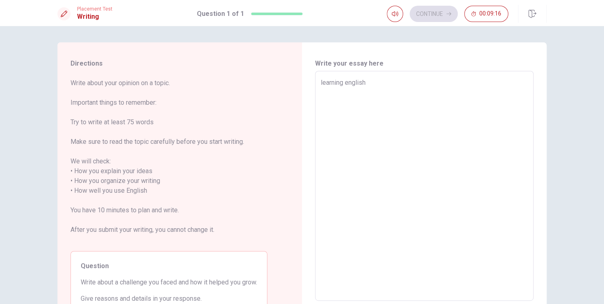
type textarea "x"
type textarea "learning english i"
type textarea "x"
type textarea "learning english is"
type textarea "x"
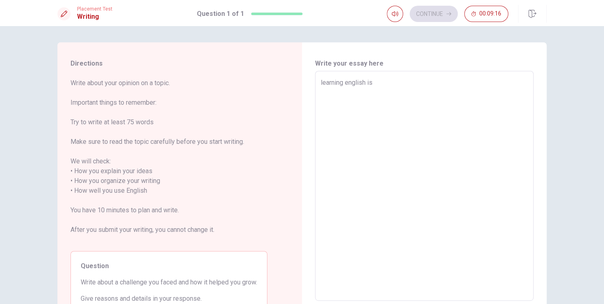
type textarea "learning english is"
type textarea "x"
type textarea "learning english is a"
type textarea "x"
type textarea "learning english is a"
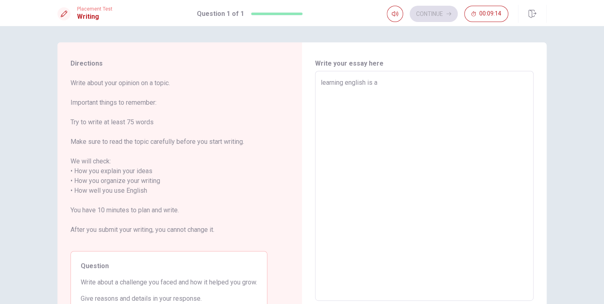
type textarea "x"
type textarea "learning english is a r"
type textarea "x"
type textarea "learning english is a"
type textarea "x"
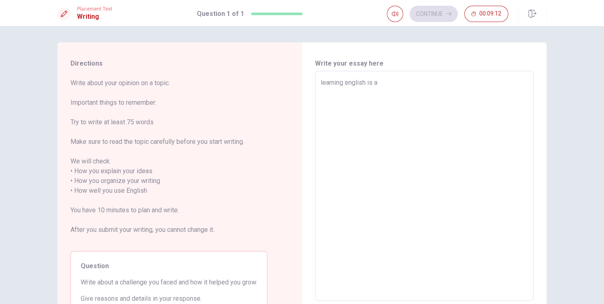
type textarea "learning english is a g"
type textarea "x"
type textarea "learning english is a gr"
type textarea "x"
type textarea "learning english is a gre"
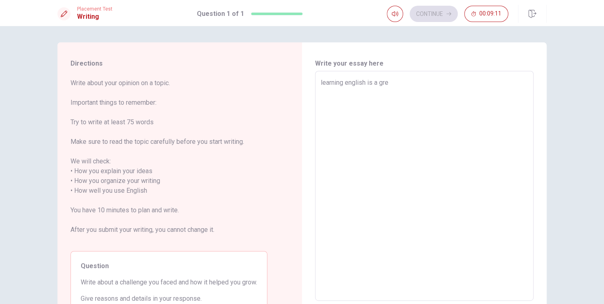
type textarea "x"
type textarea "learning english is a grea"
type textarea "x"
type textarea "learning english is a great"
type textarea "x"
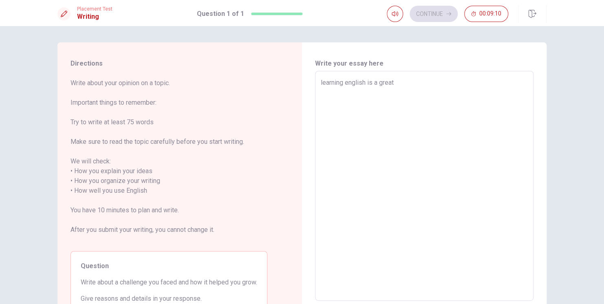
type textarea "learning english is a great"
type textarea "x"
type textarea "learning english is a great c"
type textarea "x"
type textarea "learning english is a great ch"
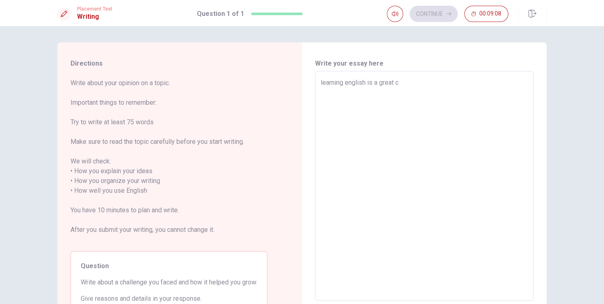
type textarea "x"
type textarea "learning english is a great cha"
type textarea "x"
type textarea "learning english is a great chan"
type textarea "x"
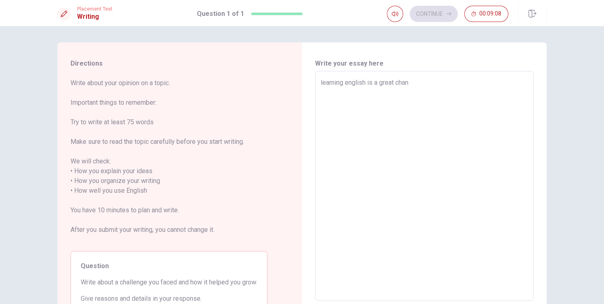
type textarea "learning english is a great [PERSON_NAME]"
type textarea "x"
type textarea "learning english is a great changl"
type textarea "x"
type textarea "learning english is a great changle"
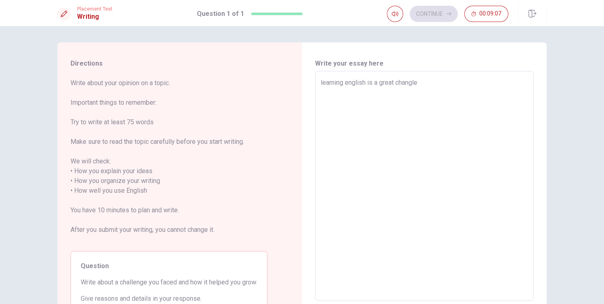
type textarea "x"
type textarea "learning english is a great changl"
type textarea "x"
type textarea "learning english is a great [PERSON_NAME]"
type textarea "x"
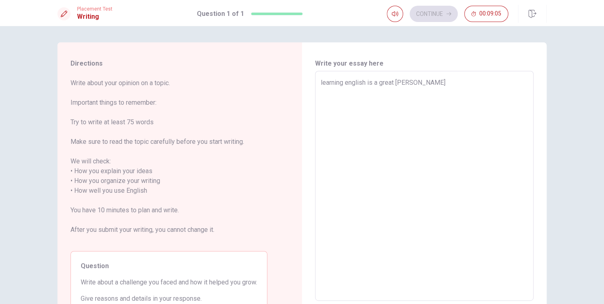
type textarea "learning english is a great chan"
type textarea "x"
type textarea "learning english is a great cha"
type textarea "x"
type textarea "learning english is a great chal"
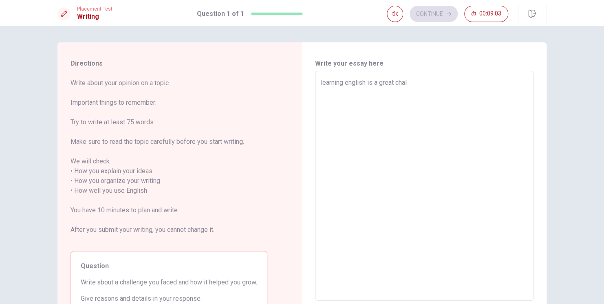
type textarea "x"
type textarea "learning english is a great chall"
type textarea "x"
type textarea "learning english is a great challe"
type textarea "x"
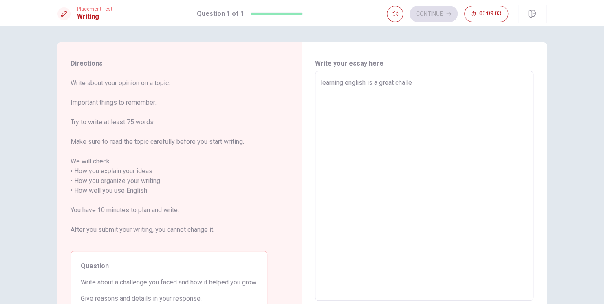
type textarea "learning english is a great challen"
type textarea "x"
type textarea "learning english is a great challeng"
type textarea "x"
type textarea "learning english is a great challenge"
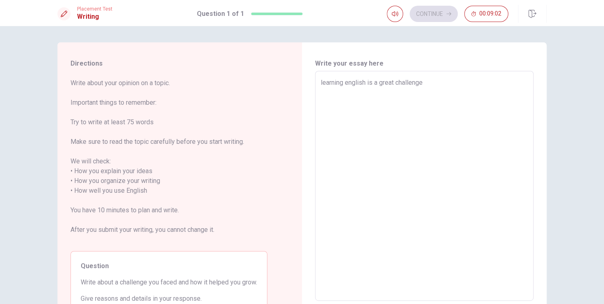
type textarea "x"
type textarea "learning english is a great challenge"
click at [365, 81] on textarea "learning english is a great challenge" at bounding box center [424, 186] width 207 height 216
type textarea "x"
type textarea "learning english is a great challenge"
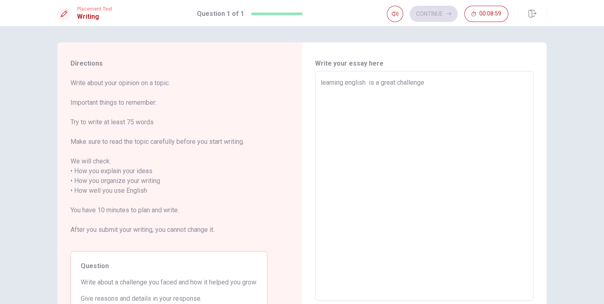
type textarea "x"
type textarea "learning english f is a great challenge"
type textarea "x"
type textarea "learning english fr is a great challenge"
type textarea "x"
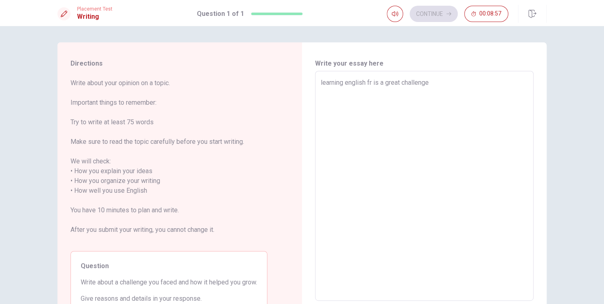
type textarea "learning english fru is a great challenge"
type textarea "x"
type textarea "learning english frue is a great challenge"
type textarea "x"
type textarea "learning english [PERSON_NAME] is a great challenge"
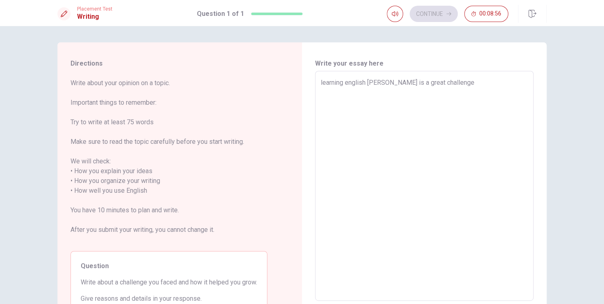
type textarea "x"
type textarea "learning english fruent is a great challenge"
type textarea "x"
type textarea "learning english fruentl is a great challenge"
type textarea "x"
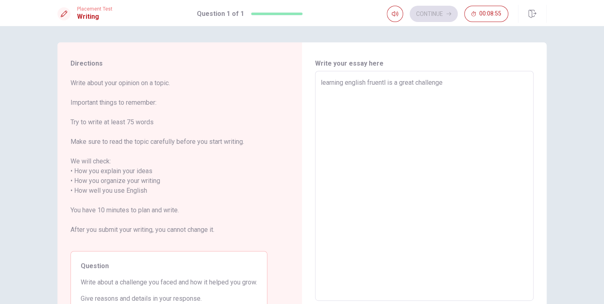
type textarea "learning english fruently is a great challenge"
type textarea "x"
type textarea "learning english fruently is a great challenge"
type textarea "x"
type textarea "learning english fruently a is a great challenge"
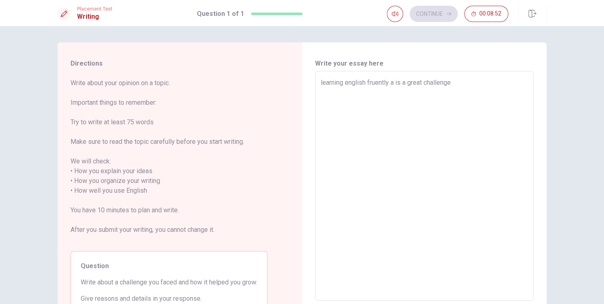
type textarea "x"
type textarea "learning english fruently an is a great challenge"
type textarea "x"
type textarea "learning english fruently and is a great challenge"
type textarea "x"
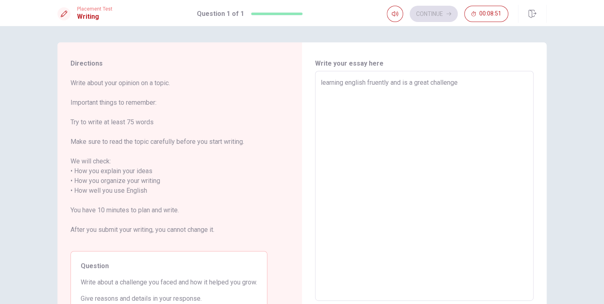
type textarea "learning english fruently an is a great challenge"
type textarea "x"
type textarea "learning english fruently a is a great challenge"
type textarea "x"
type textarea "learning english fruently is a great challenge"
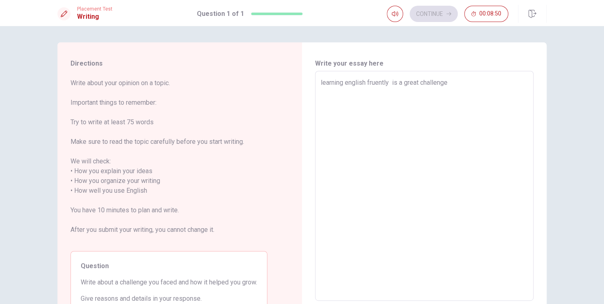
type textarea "x"
type textarea "learning english fruently is a great challenge"
click at [343, 83] on textarea "learning english fruently is a great challenge" at bounding box center [424, 186] width 207 height 216
click at [321, 84] on textarea "learning english fruently is a great challenge" at bounding box center [424, 186] width 207 height 216
click at [451, 84] on textarea "learning english fruently is a great challenge" at bounding box center [424, 186] width 207 height 216
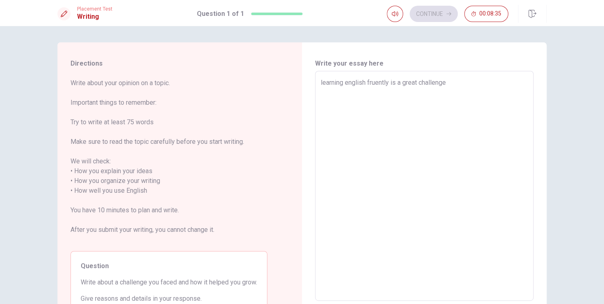
click at [389, 83] on textarea "learning english fruently is a great challenge" at bounding box center [424, 186] width 207 height 216
type textarea "x"
type textarea "learning english fruently ais a great challenge"
type textarea "x"
type textarea "learning english fruently anis a great challenge"
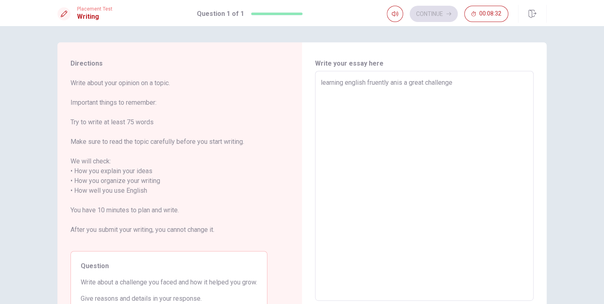
type textarea "x"
type textarea "learning english fruently ais a great challenge"
type textarea "x"
type textarea "learning english fruently asis a great challenge"
type textarea "x"
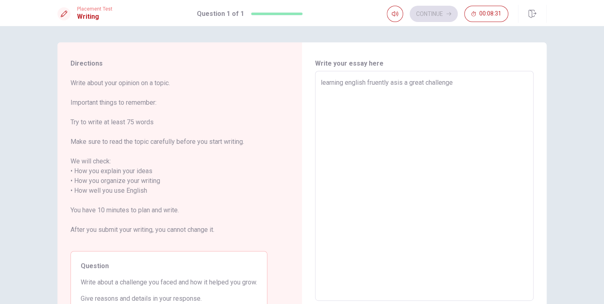
type textarea "learning english fruently as is a great challenge"
type textarea "x"
type textarea "learning english fruently as ais a great challenge"
type textarea "x"
type textarea "learning english fruently as a is a great challenge"
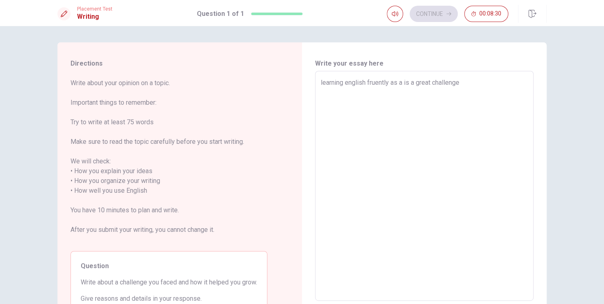
type textarea "x"
type textarea "learning english fruently as a fis a great challenge"
type textarea "x"
type textarea "learning english fruently as a is a great challenge"
type textarea "x"
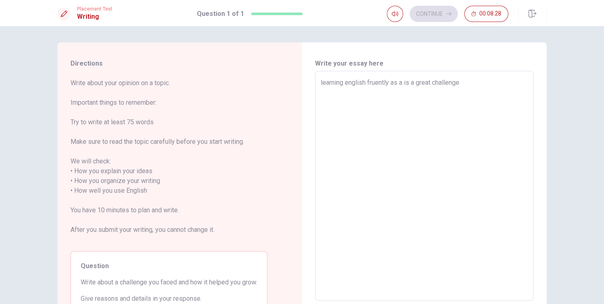
type textarea "learning english fruently as a nis a great challenge"
type textarea "x"
type textarea "learning english fruently as a nois a great challenge"
type textarea "x"
type textarea "learning english fruently as a nonis a great challenge"
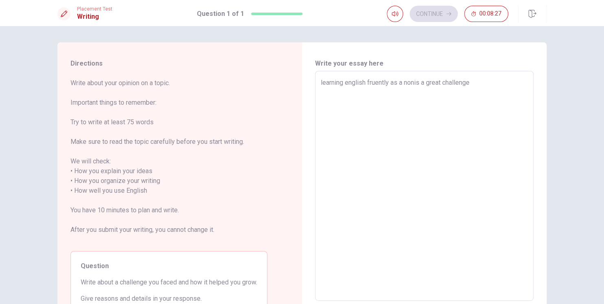
type textarea "x"
type textarea "learning english fruently as a non-is a great challenge"
type textarea "x"
type textarea "learning english fruently as a non-nis a great challenge"
type textarea "x"
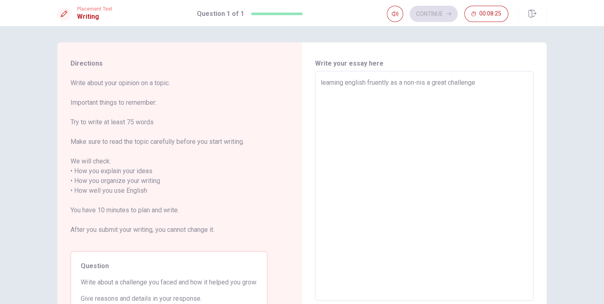
type textarea "learning english fruently as a non-nais a great challenge"
type textarea "x"
type textarea "learning english fruently as a non-natis a great challenge"
type textarea "x"
type textarea "learning english fruently as a non-natiis a great challenge"
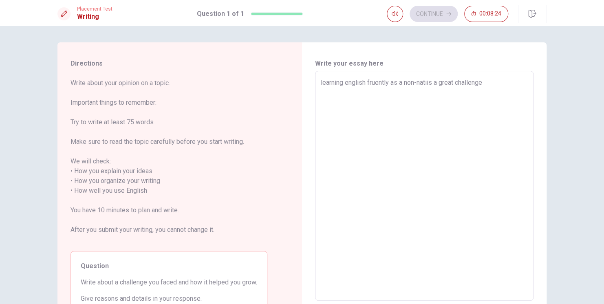
type textarea "x"
type textarea "learning english fruently as a non-nativis a great challenge"
type textarea "x"
type textarea "learning english fruently as a non-nativeis a great challenge"
type textarea "x"
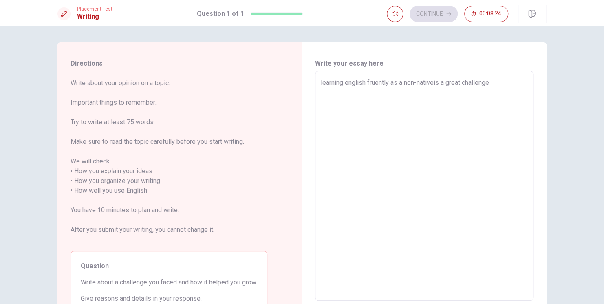
type textarea "learning english fruently as a non-native is a great challenge"
type textarea "x"
type textarea "learning english fruently as a non-native sis a great challenge"
type textarea "x"
type textarea "learning english fruently as a non-native spis a great challenge"
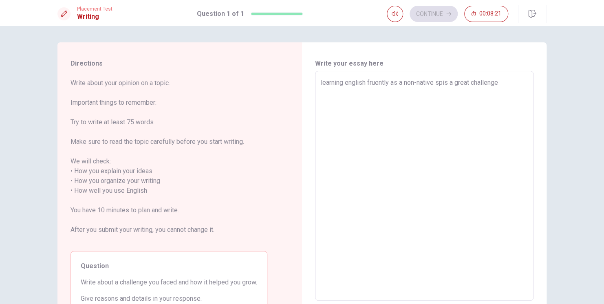
type textarea "x"
type textarea "learning english fruently as a non-native [PERSON_NAME] a great challenge"
type textarea "x"
type textarea "learning english fruently as a non-native speais a great challenge"
click at [517, 84] on textarea "learning english fruently as a non-native speaker is a great challenge" at bounding box center [424, 186] width 207 height 216
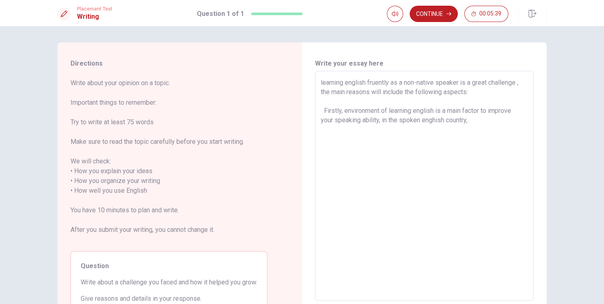
click at [421, 119] on textarea "learning english fruently as a non-native speaker is a great challenge , the ma…" at bounding box center [424, 186] width 207 height 216
click at [481, 121] on textarea "learning english fruently as a non-native speaker is a great challenge , the ma…" at bounding box center [424, 186] width 207 height 216
click at [495, 130] on textarea "learning english fruently as a non-native speaker is a great challenge , the ma…" at bounding box center [424, 186] width 207 height 216
click at [329, 157] on textarea "learning english fruently as a non-native speaker is a great challenge , the ma…" at bounding box center [424, 186] width 207 height 216
click at [371, 84] on textarea "learning english fruently as a non-native speaker is a great challenge , the ma…" at bounding box center [424, 186] width 207 height 216
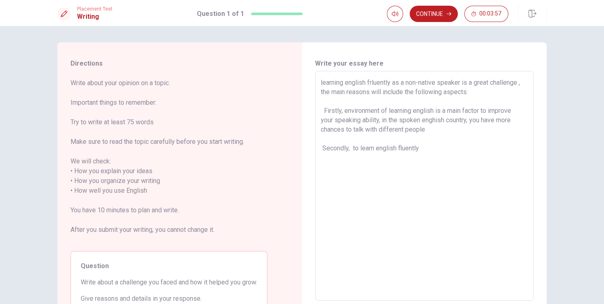
click at [373, 82] on textarea "learning english frluently as a non-native speaker is a great challenge , the m…" at bounding box center [424, 186] width 207 height 216
click at [371, 82] on textarea "learning english frluently as a non-native speaker is a great challenge , the m…" at bounding box center [424, 186] width 207 height 216
click at [426, 151] on textarea "learning english fluently as a non-native speaker is a great challenge , the ma…" at bounding box center [424, 186] width 207 height 216
click at [462, 172] on textarea "learning english fluently as a non-native speaker is a great challenge , the ma…" at bounding box center [424, 186] width 207 height 216
click at [514, 148] on textarea "learning english fluently as a non-native speaker is a great challenge , the ma…" at bounding box center [424, 186] width 207 height 216
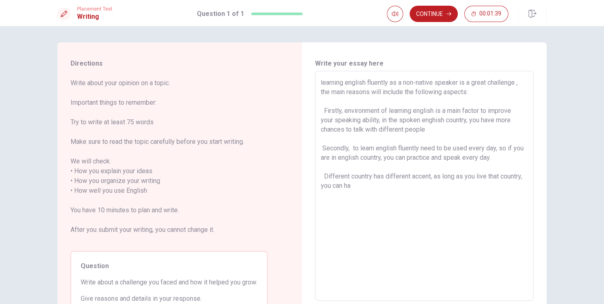
click at [483, 202] on textarea "learning english fluently as a non-native speaker is a great challenge , the ma…" at bounding box center [424, 186] width 207 height 216
click at [509, 183] on textarea "learning english fluently as a non-native speaker is a great challenge , the ma…" at bounding box center [424, 186] width 207 height 216
click at [330, 204] on textarea "learning english fluently as a non-native speaker is a great challenge , the ma…" at bounding box center [424, 186] width 207 height 216
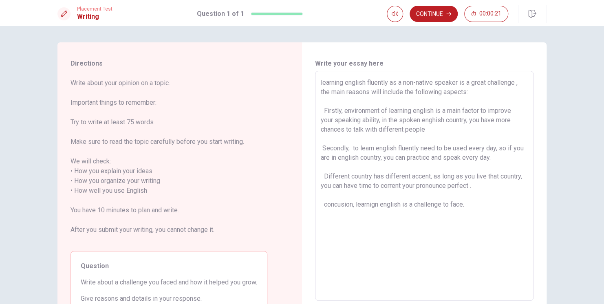
click at [322, 203] on textarea "learning english fluently as a non-native speaker is a great challenge , the ma…" at bounding box center [424, 186] width 207 height 216
click at [385, 206] on textarea "learning english fluently as a non-native speaker is a great challenge , the ma…" at bounding box center [424, 186] width 207 height 216
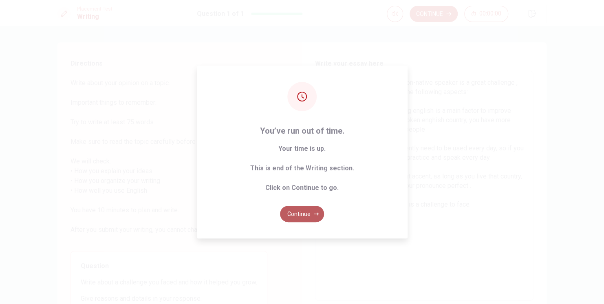
click at [305, 208] on button "Continue" at bounding box center [302, 214] width 44 height 16
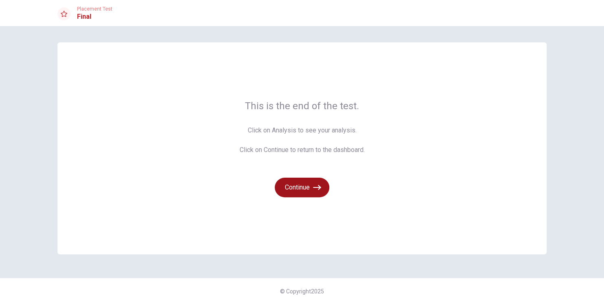
click at [304, 190] on button "Continue" at bounding box center [302, 188] width 55 height 20
